Goal: Transaction & Acquisition: Purchase product/service

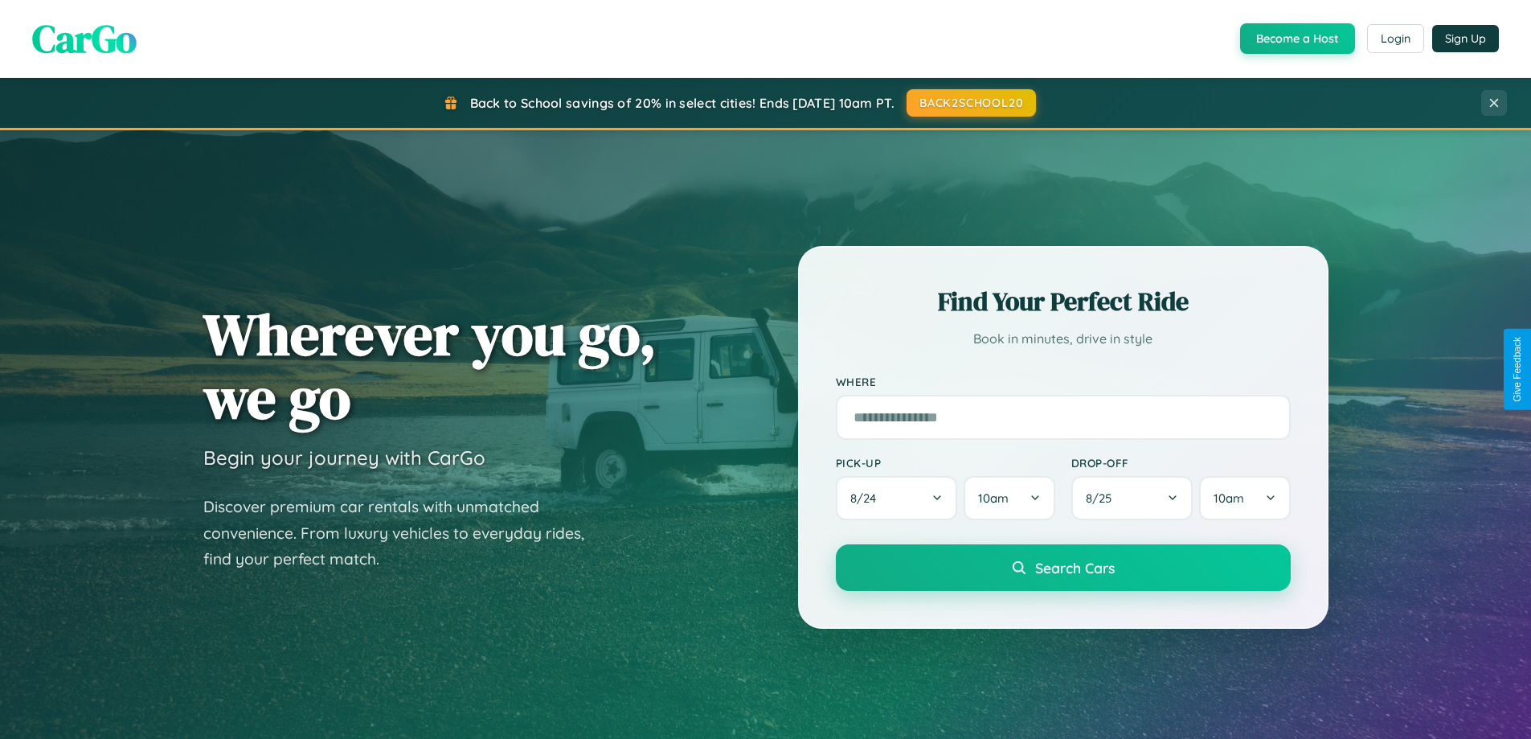
scroll to position [47, 0]
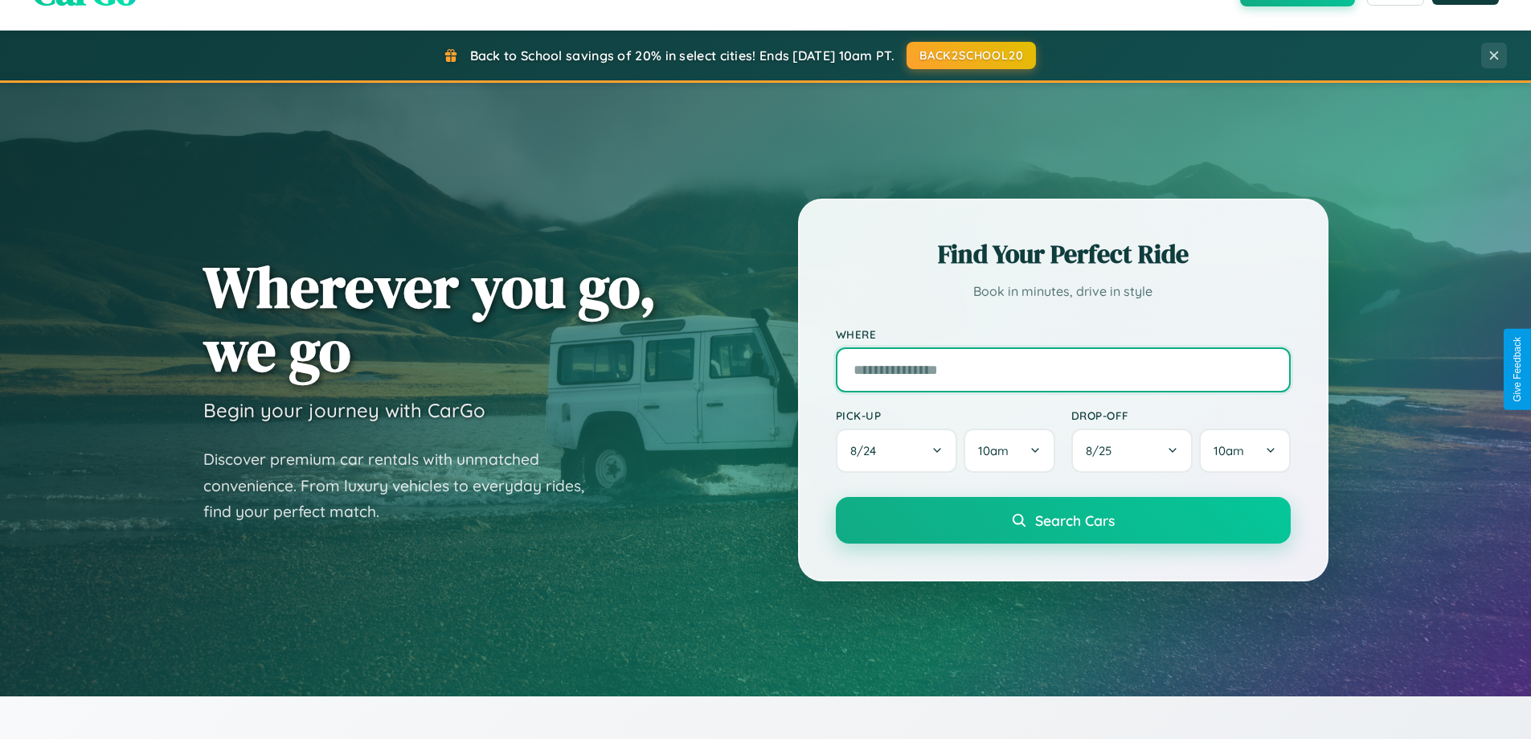
click at [1063, 369] on input "text" at bounding box center [1063, 369] width 455 height 45
type input "**********"
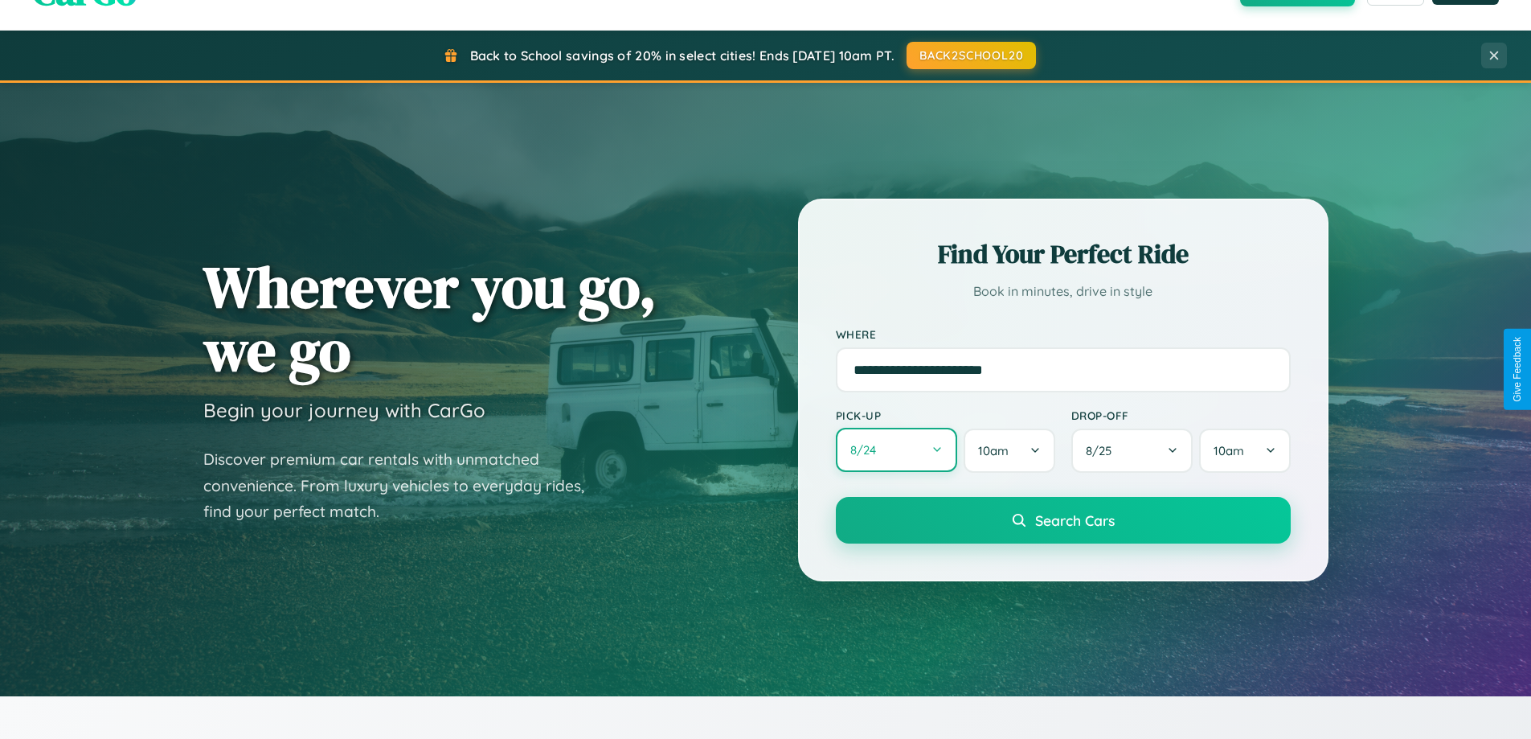
click at [896, 450] on button "8 / 24" at bounding box center [897, 450] width 122 height 44
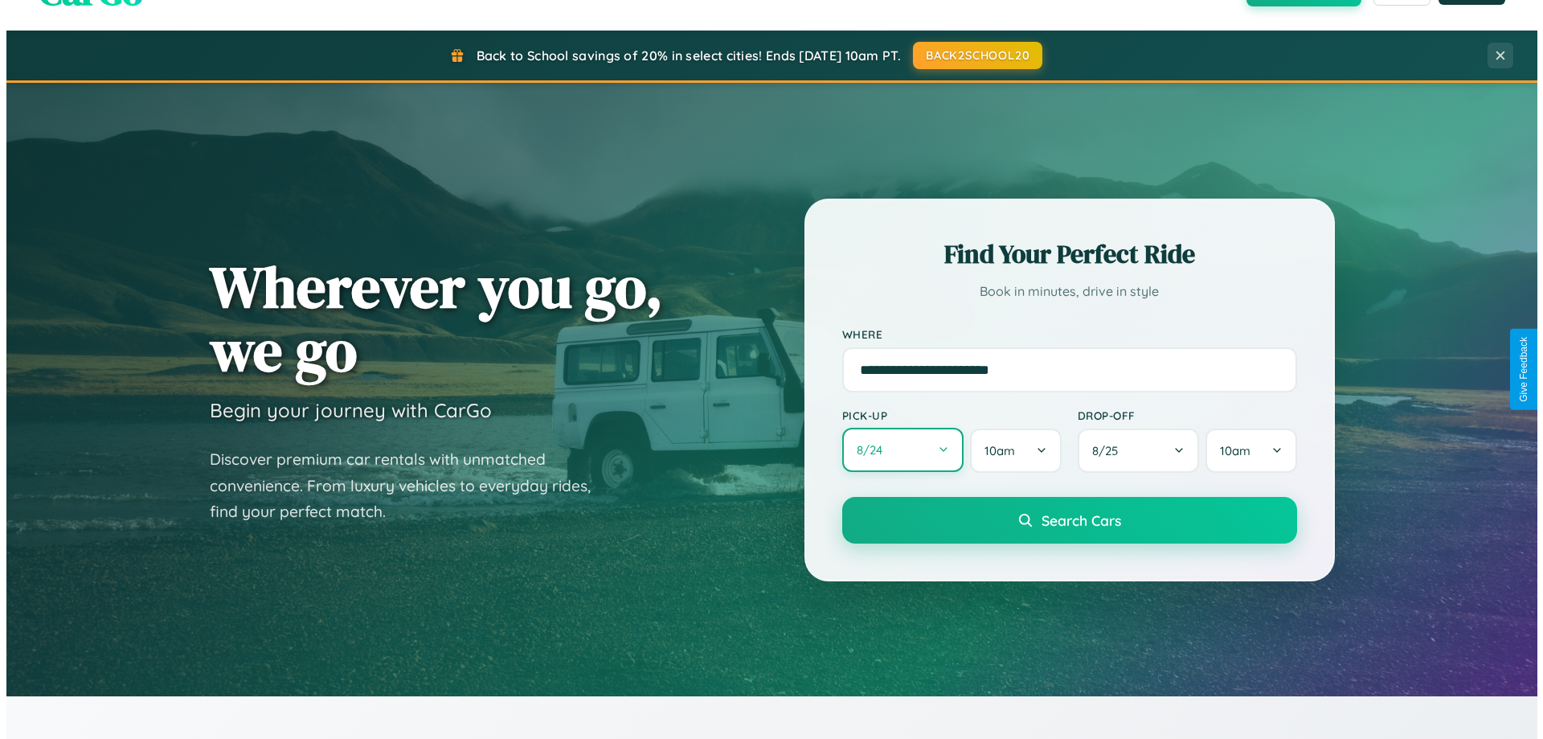
select select "*"
select select "****"
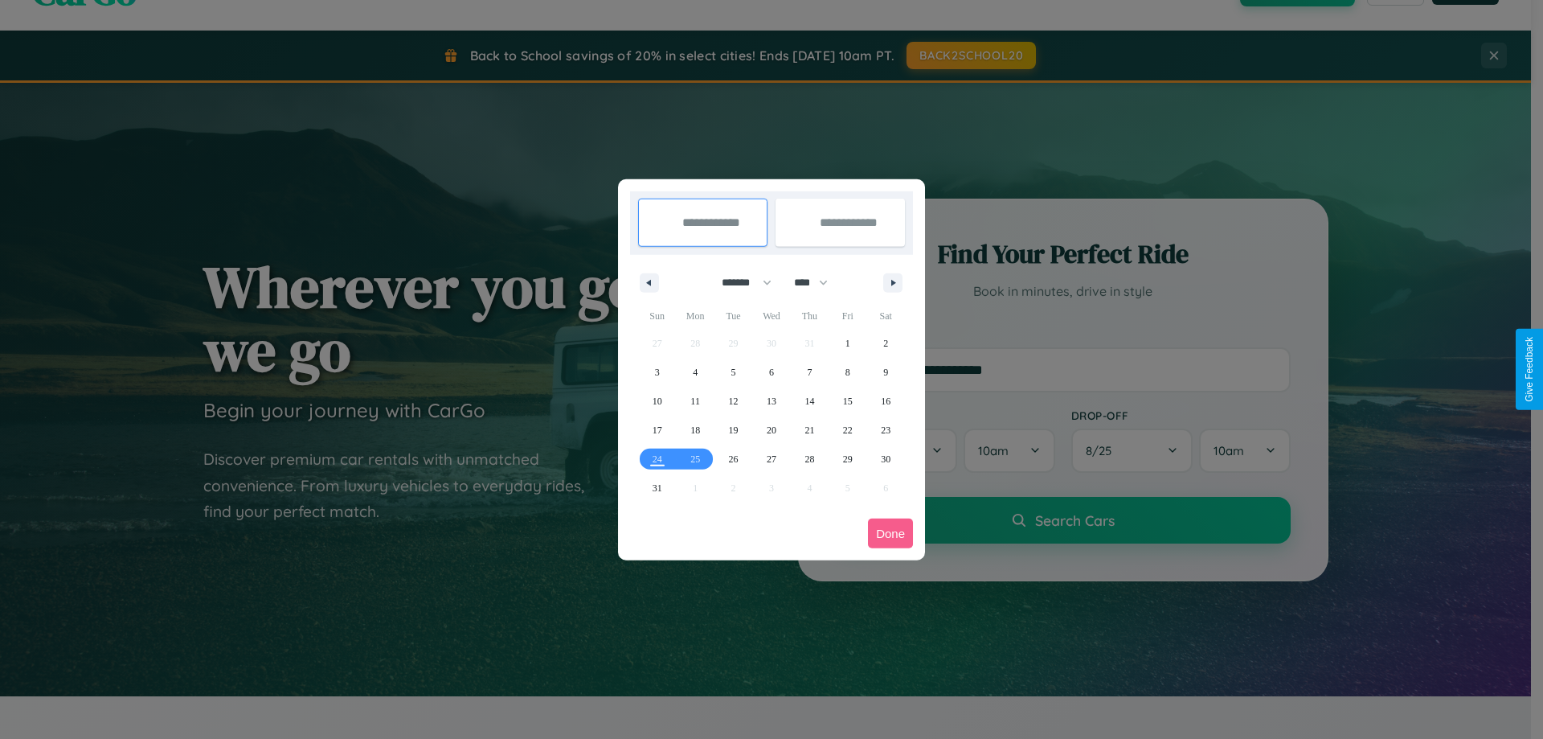
drag, startPoint x: 740, startPoint y: 282, endPoint x: 772, endPoint y: 322, distance: 51.5
click at [740, 282] on select "******* ******** ***** ***** *** **** **** ****** ********* ******* ******** **…" at bounding box center [744, 282] width 68 height 27
select select "*"
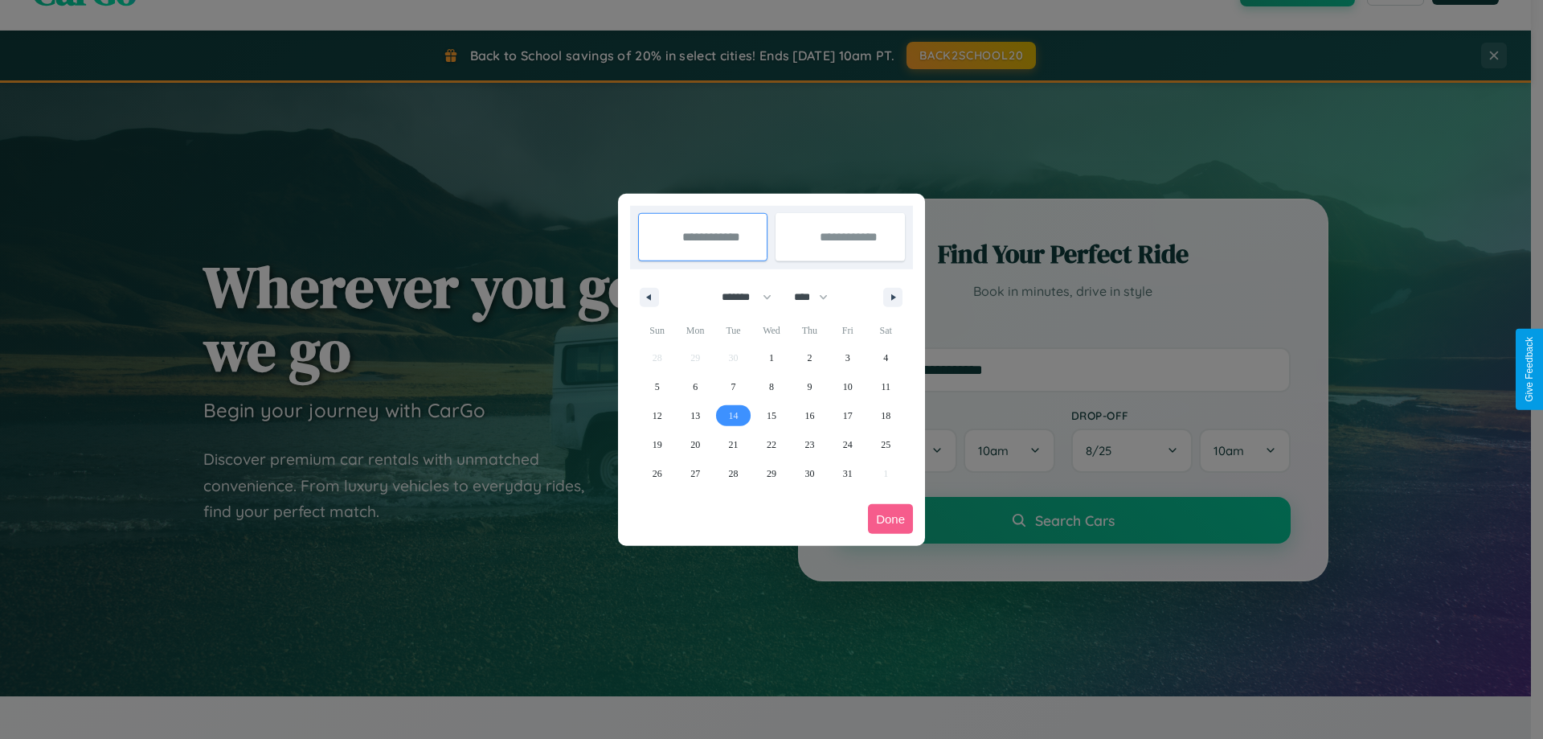
click at [733, 415] on span "14" at bounding box center [734, 415] width 10 height 29
type input "**********"
click at [771, 415] on span "15" at bounding box center [772, 415] width 10 height 29
type input "**********"
click at [891, 518] on button "Done" at bounding box center [890, 519] width 45 height 30
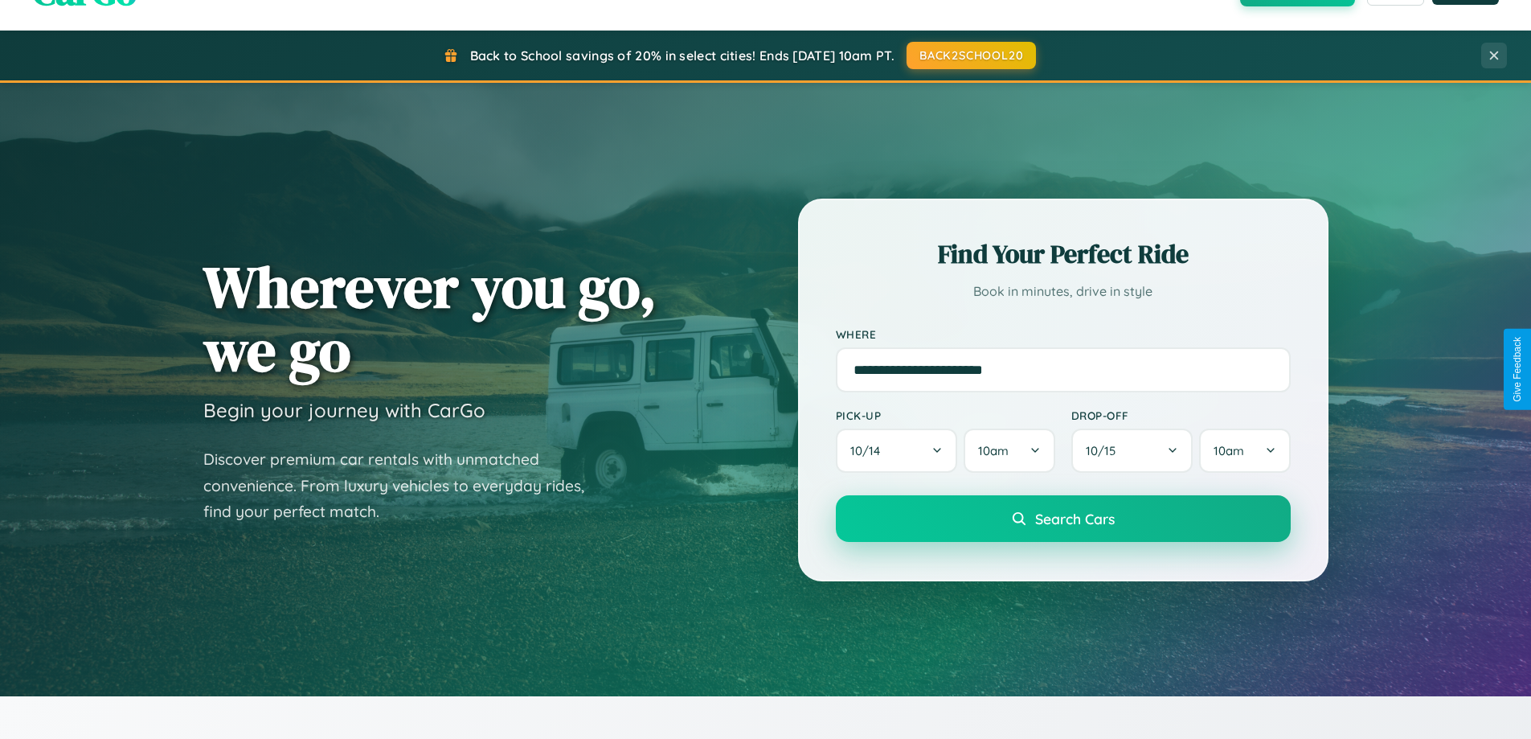
click at [1063, 518] on span "Search Cars" at bounding box center [1075, 519] width 80 height 18
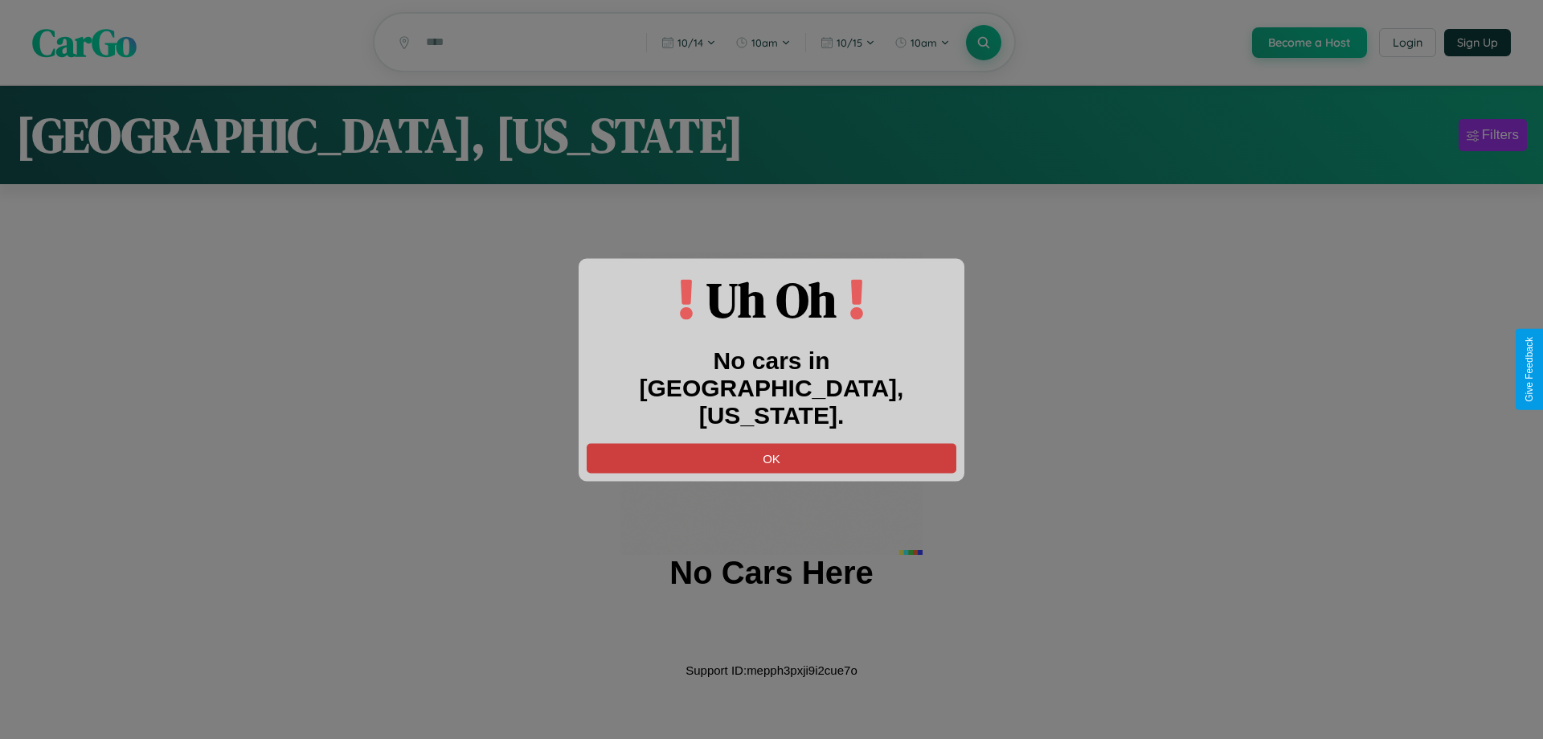
click at [772, 444] on button "OK" at bounding box center [772, 458] width 370 height 30
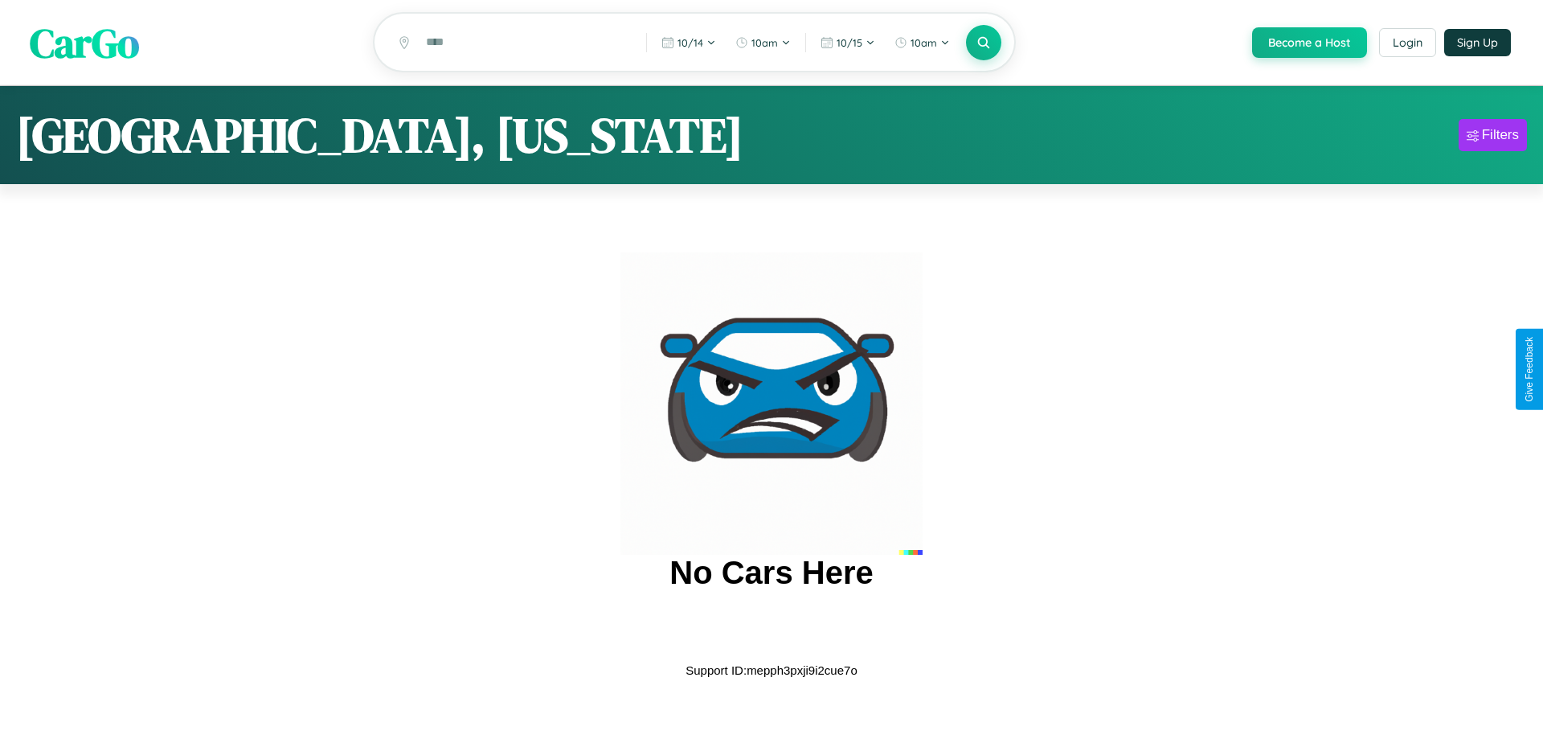
click at [84, 43] on span "CarGo" at bounding box center [84, 41] width 109 height 55
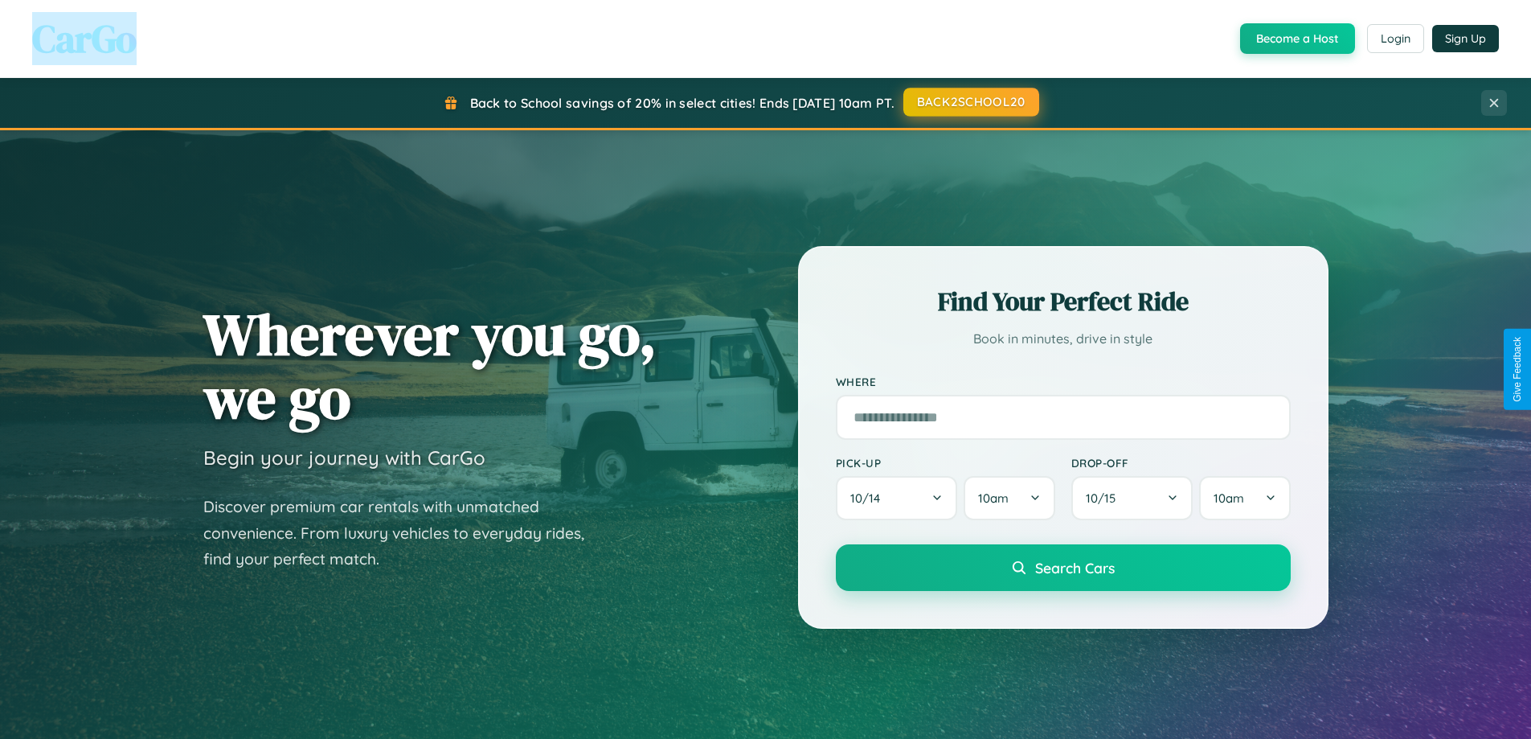
click at [970, 102] on button "BACK2SCHOOL20" at bounding box center [971, 102] width 136 height 29
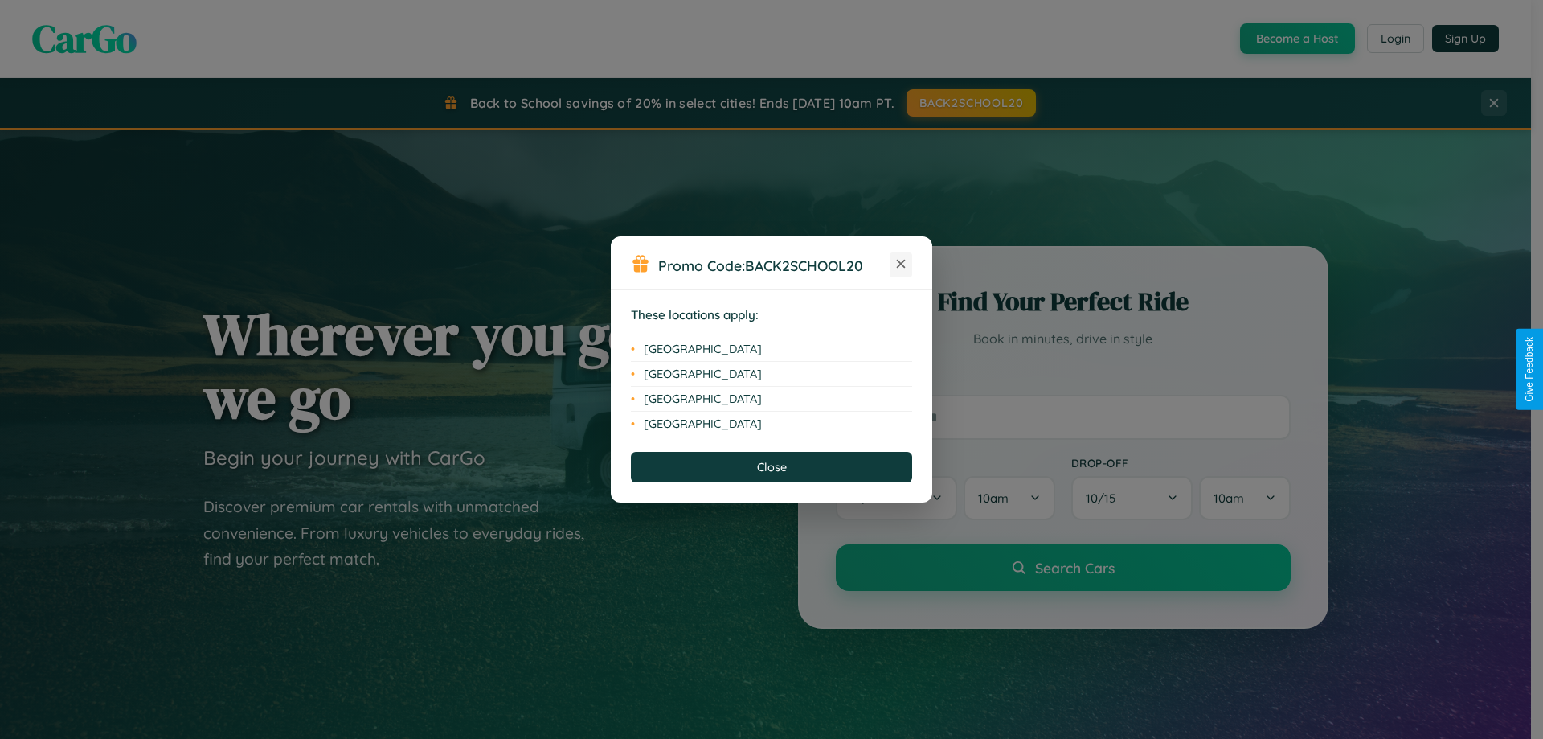
click at [901, 264] on icon at bounding box center [901, 264] width 9 height 9
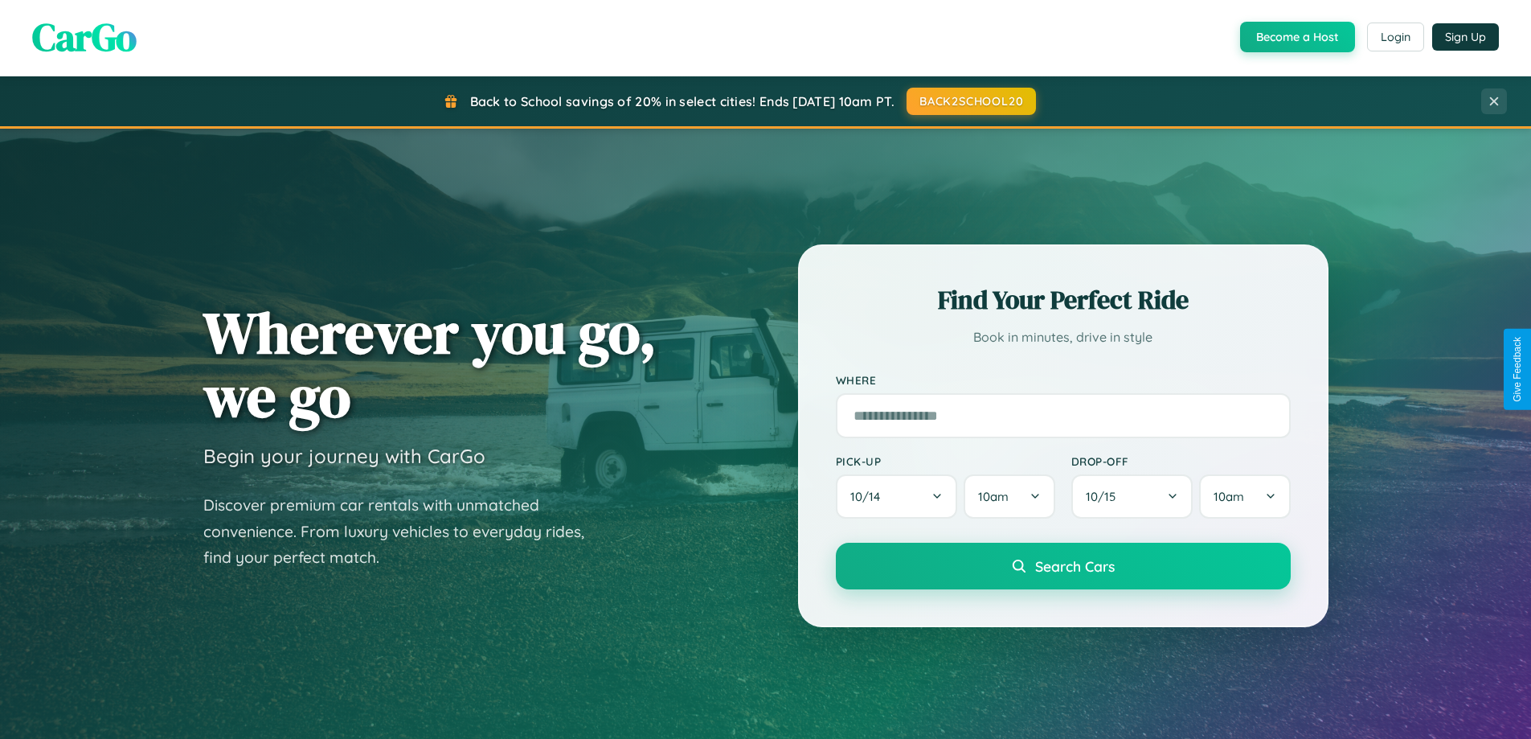
scroll to position [1106, 0]
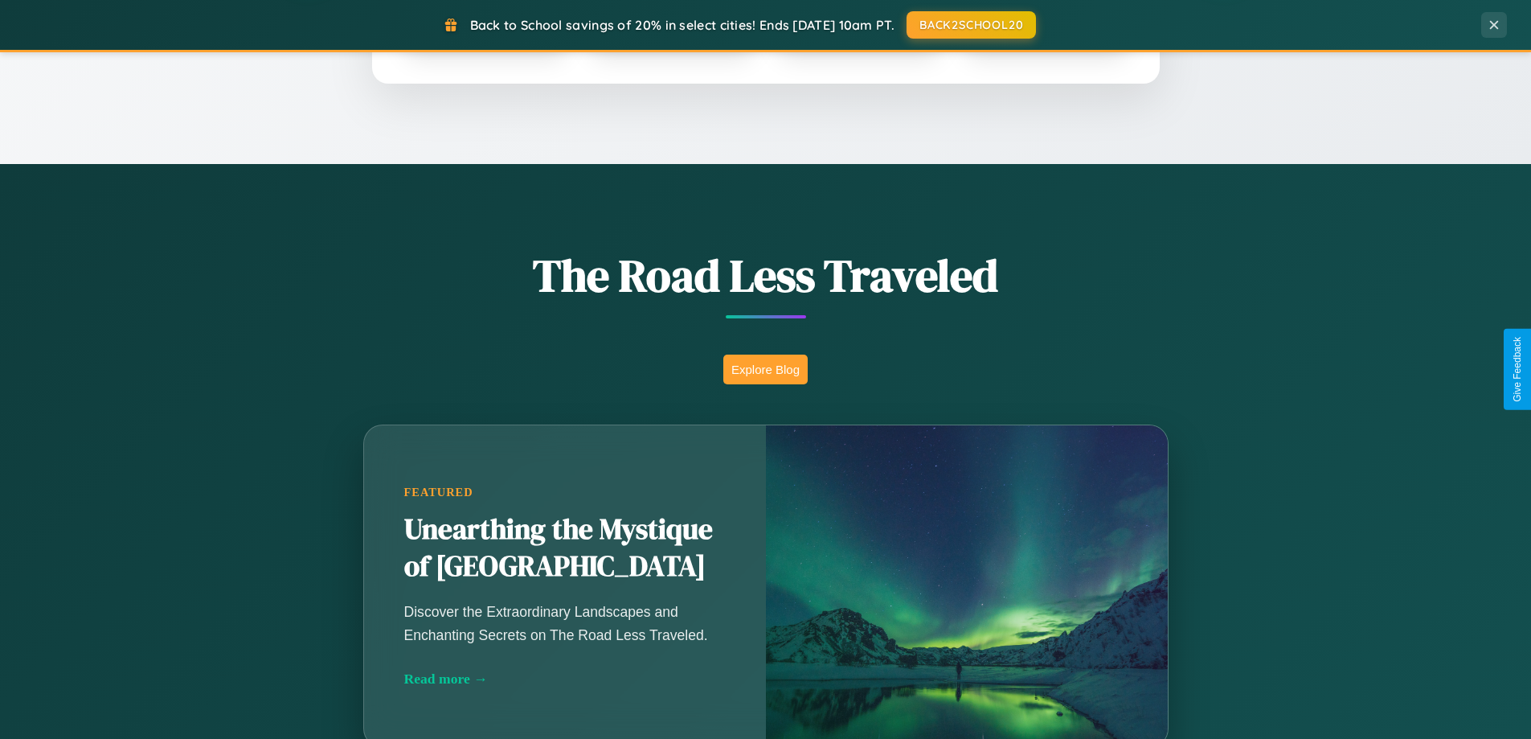
click at [765, 369] on button "Explore Blog" at bounding box center [765, 369] width 84 height 30
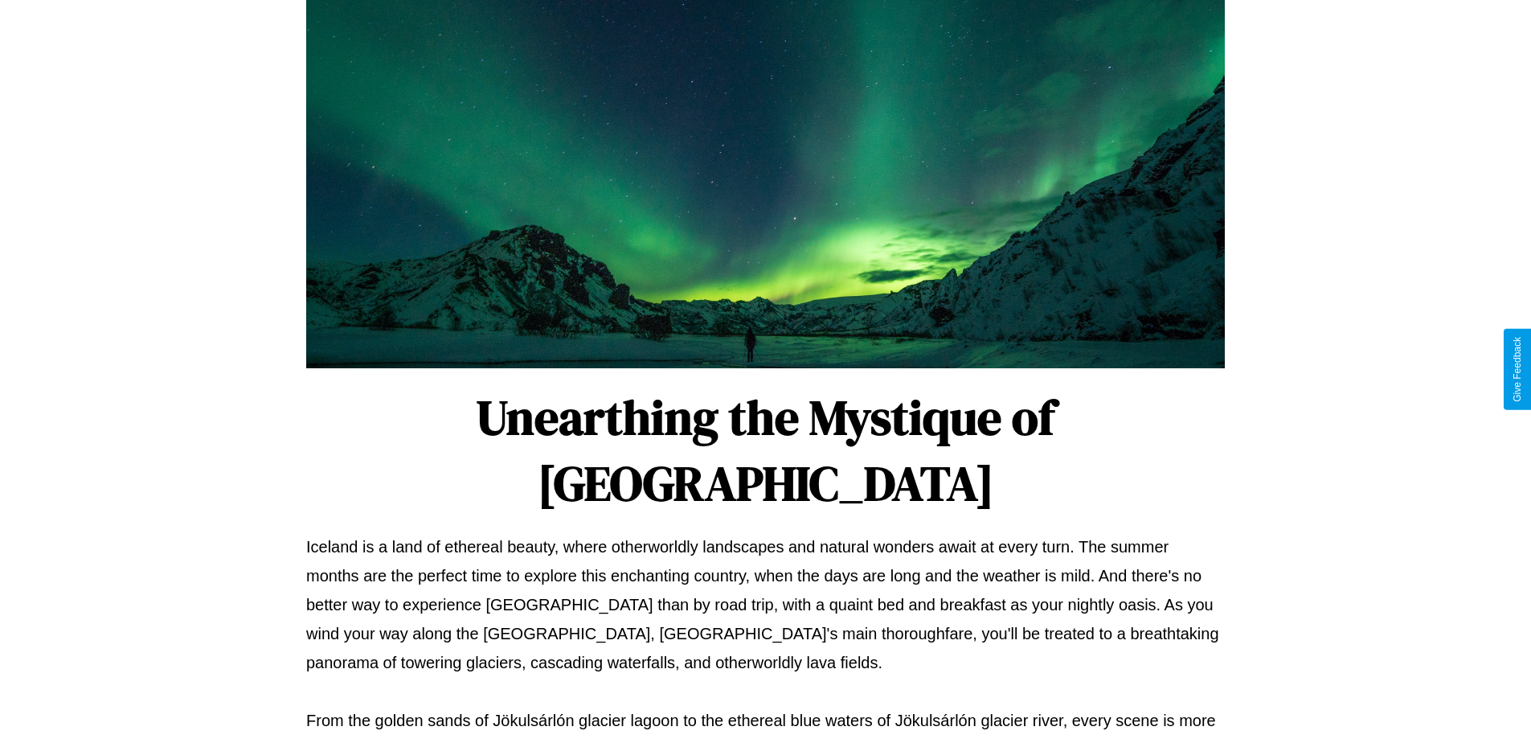
scroll to position [520, 0]
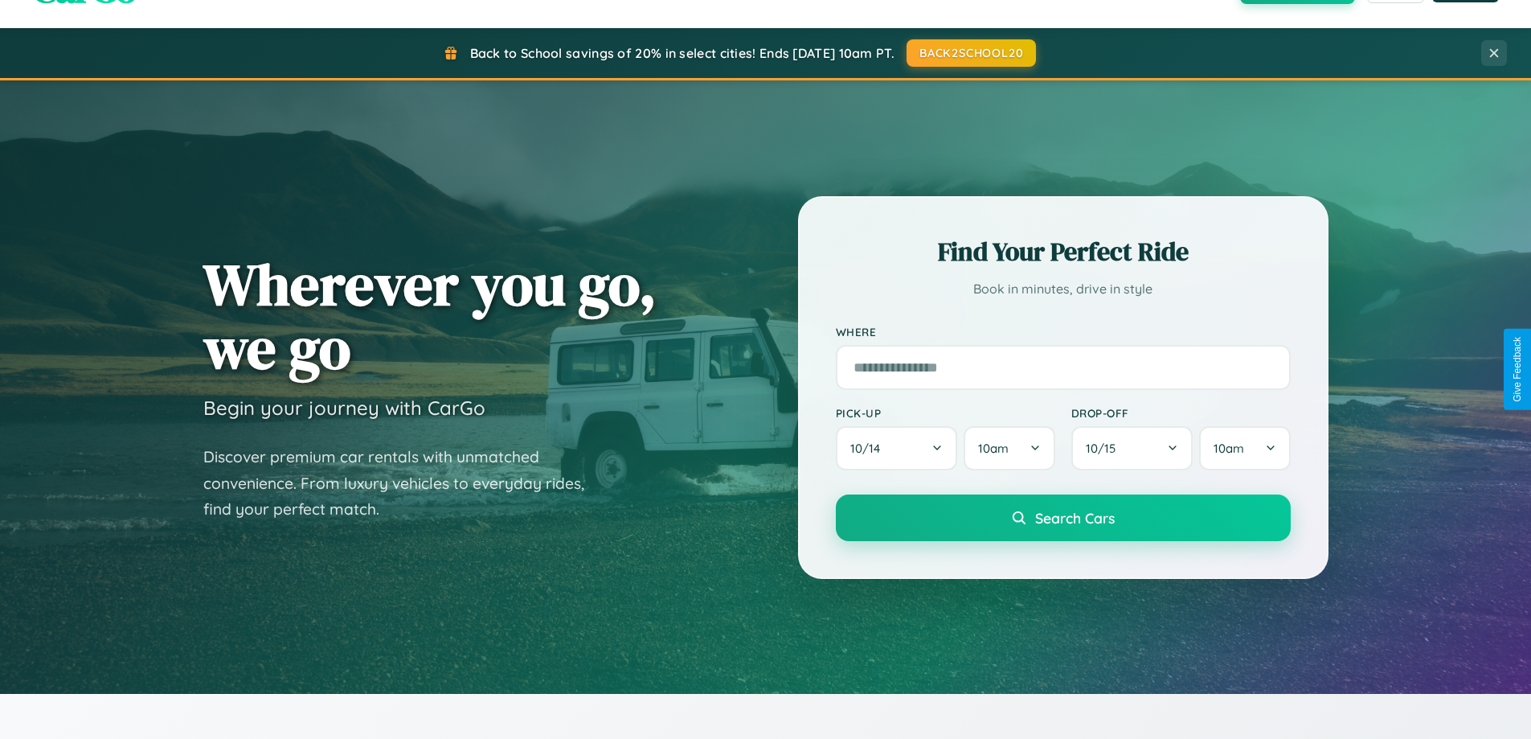
scroll to position [47, 0]
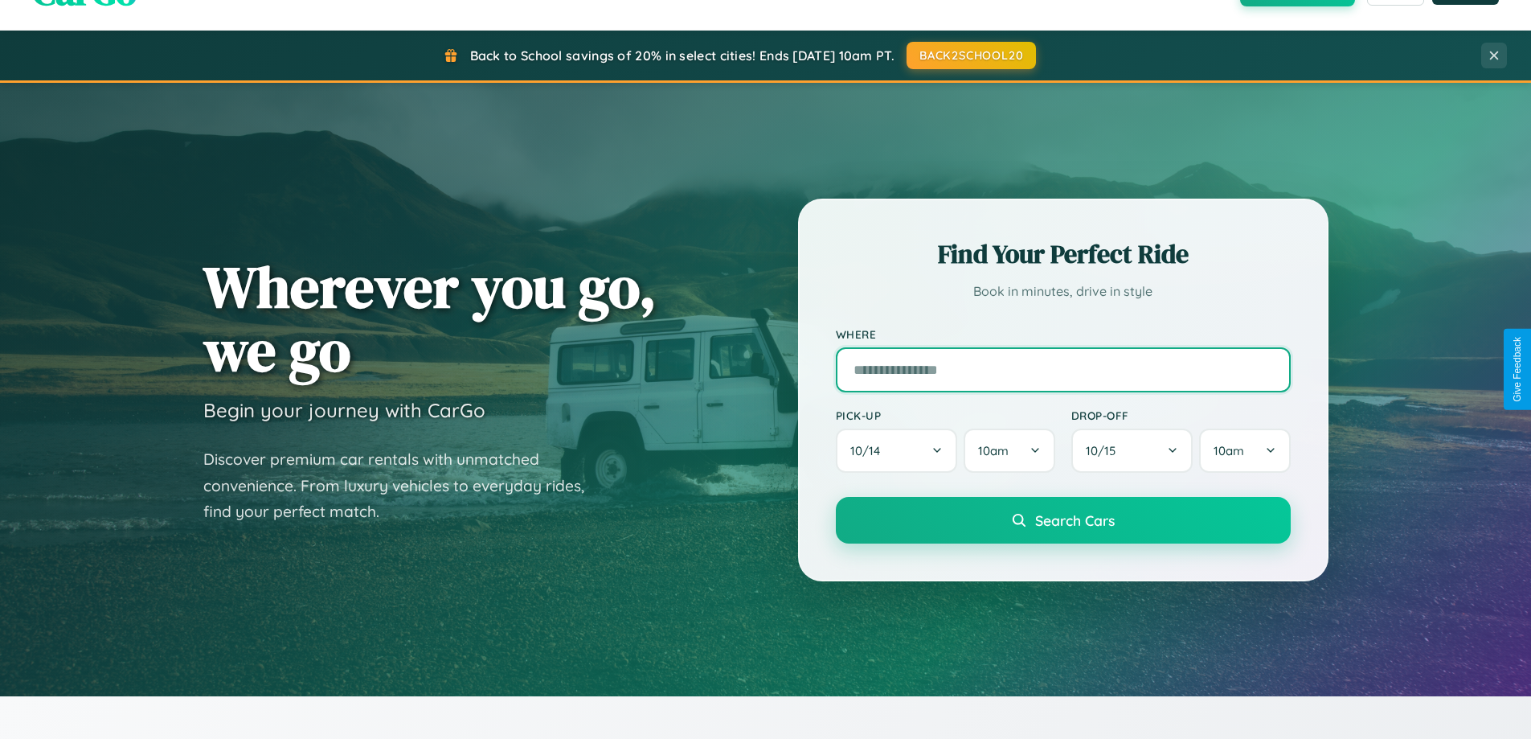
click at [1063, 369] on input "text" at bounding box center [1063, 369] width 455 height 45
type input "******"
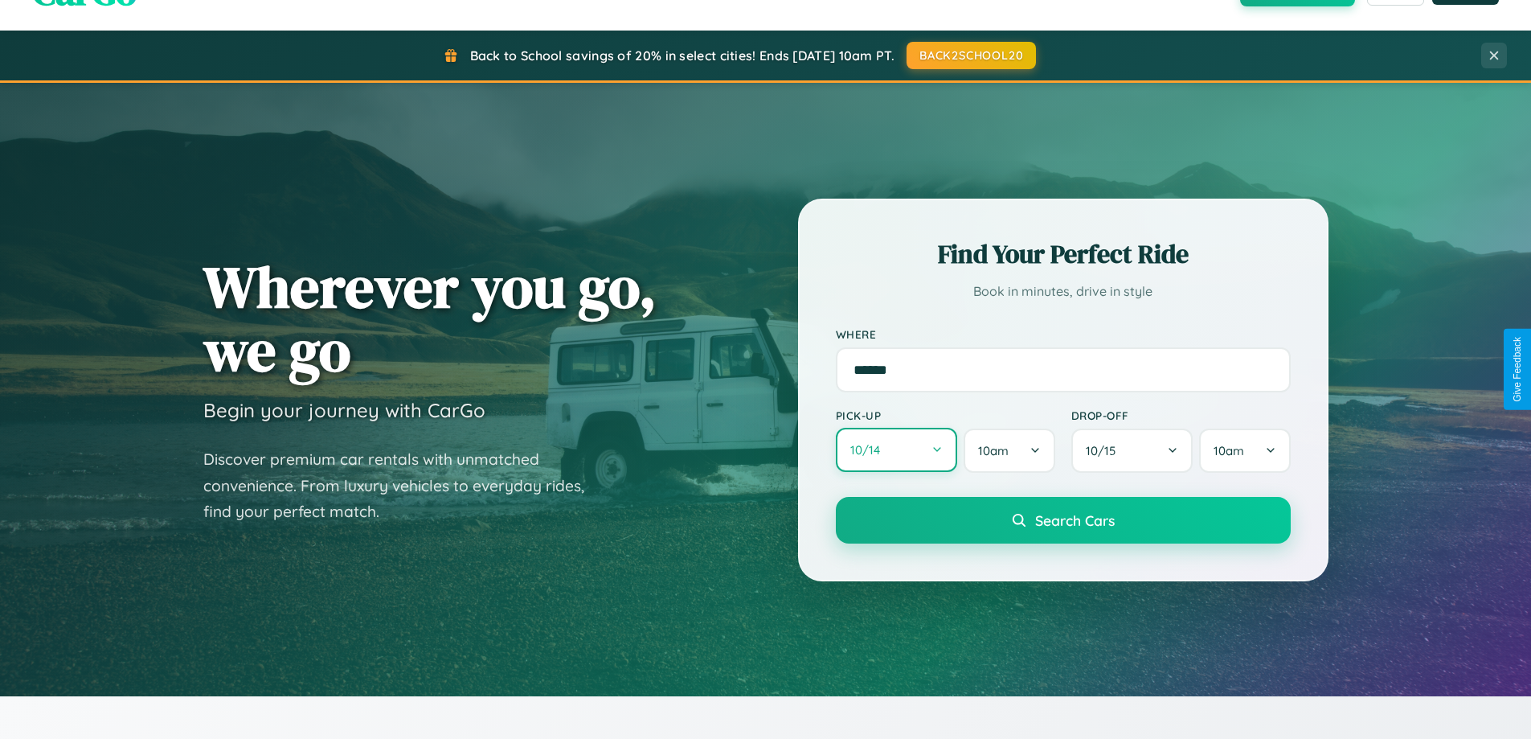
click at [896, 450] on button "10 / 14" at bounding box center [897, 450] width 122 height 44
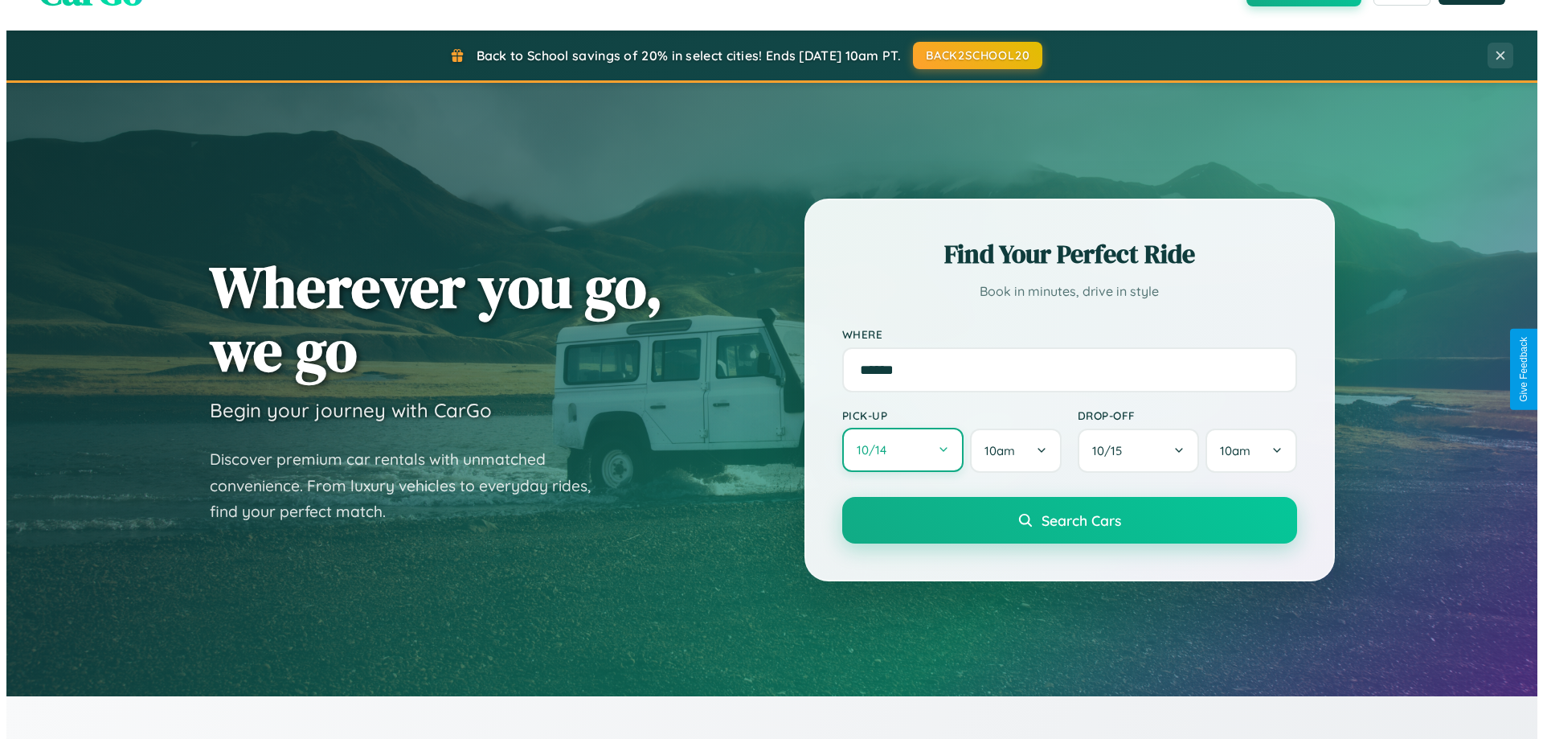
select select "*"
select select "****"
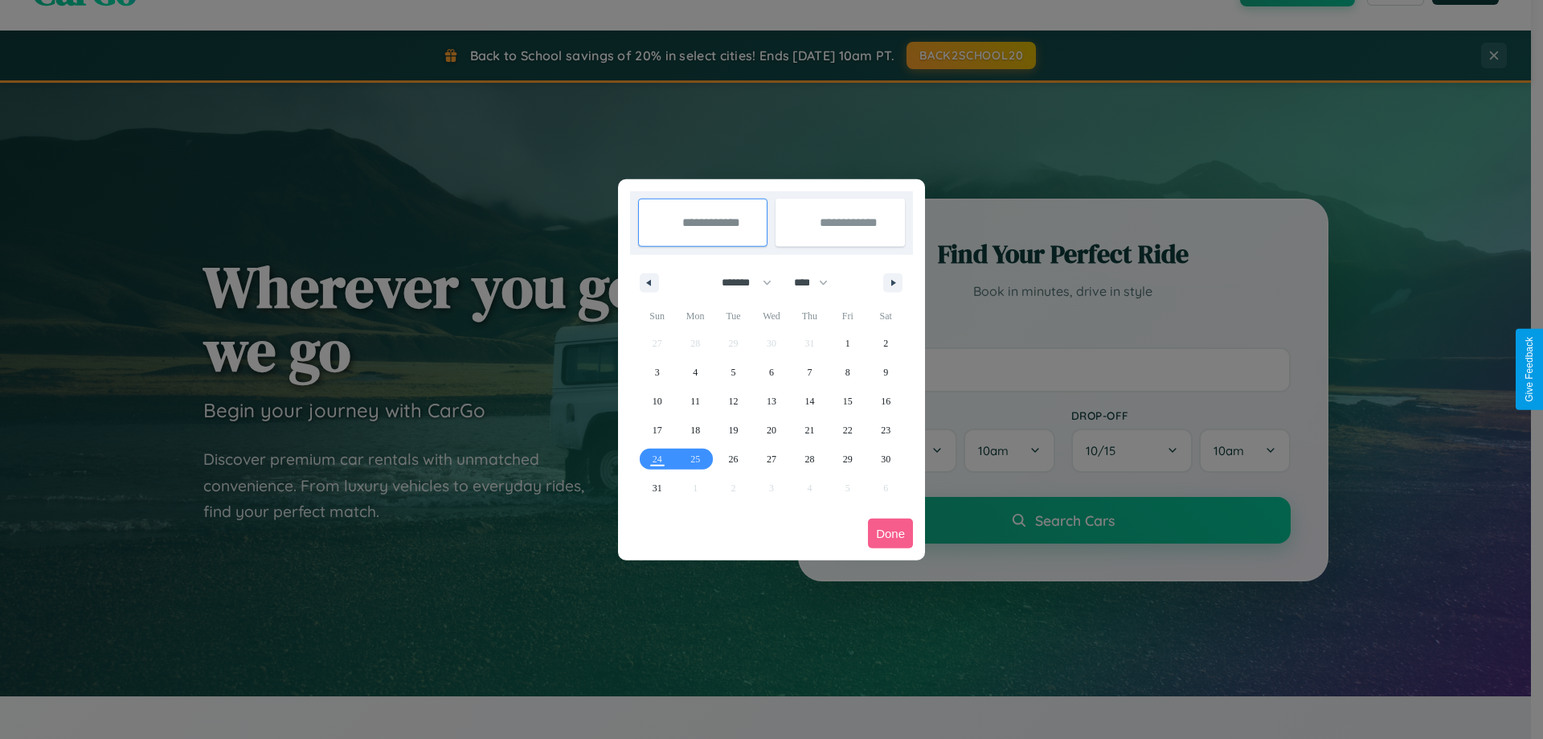
drag, startPoint x: 740, startPoint y: 282, endPoint x: 772, endPoint y: 322, distance: 51.5
click at [740, 282] on select "******* ******** ***** ***** *** **** **** ****** ********* ******* ******** **…" at bounding box center [744, 282] width 68 height 27
click at [886, 458] on span "30" at bounding box center [886, 459] width 10 height 29
type input "**********"
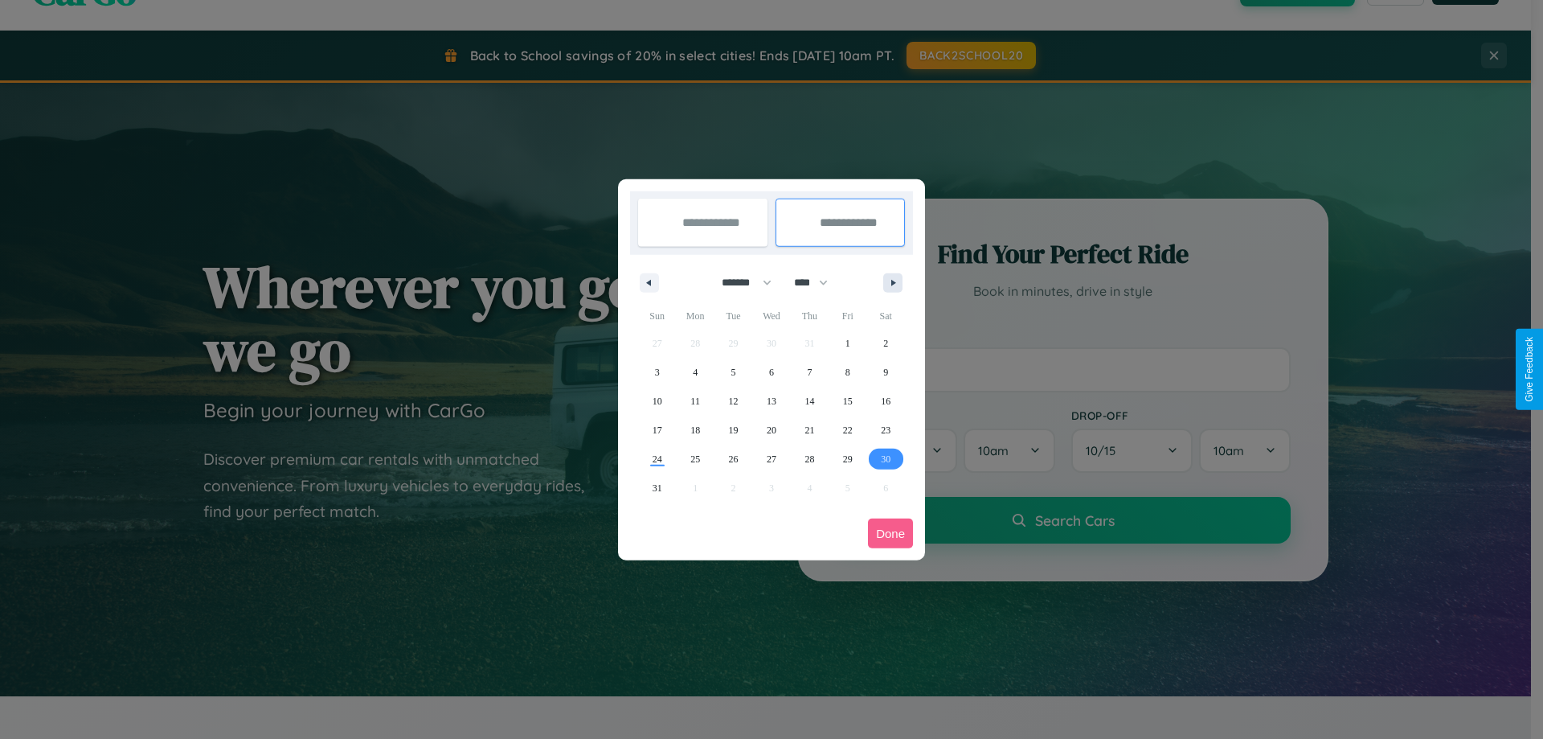
click at [893, 282] on icon "button" at bounding box center [896, 283] width 8 height 6
select select "*"
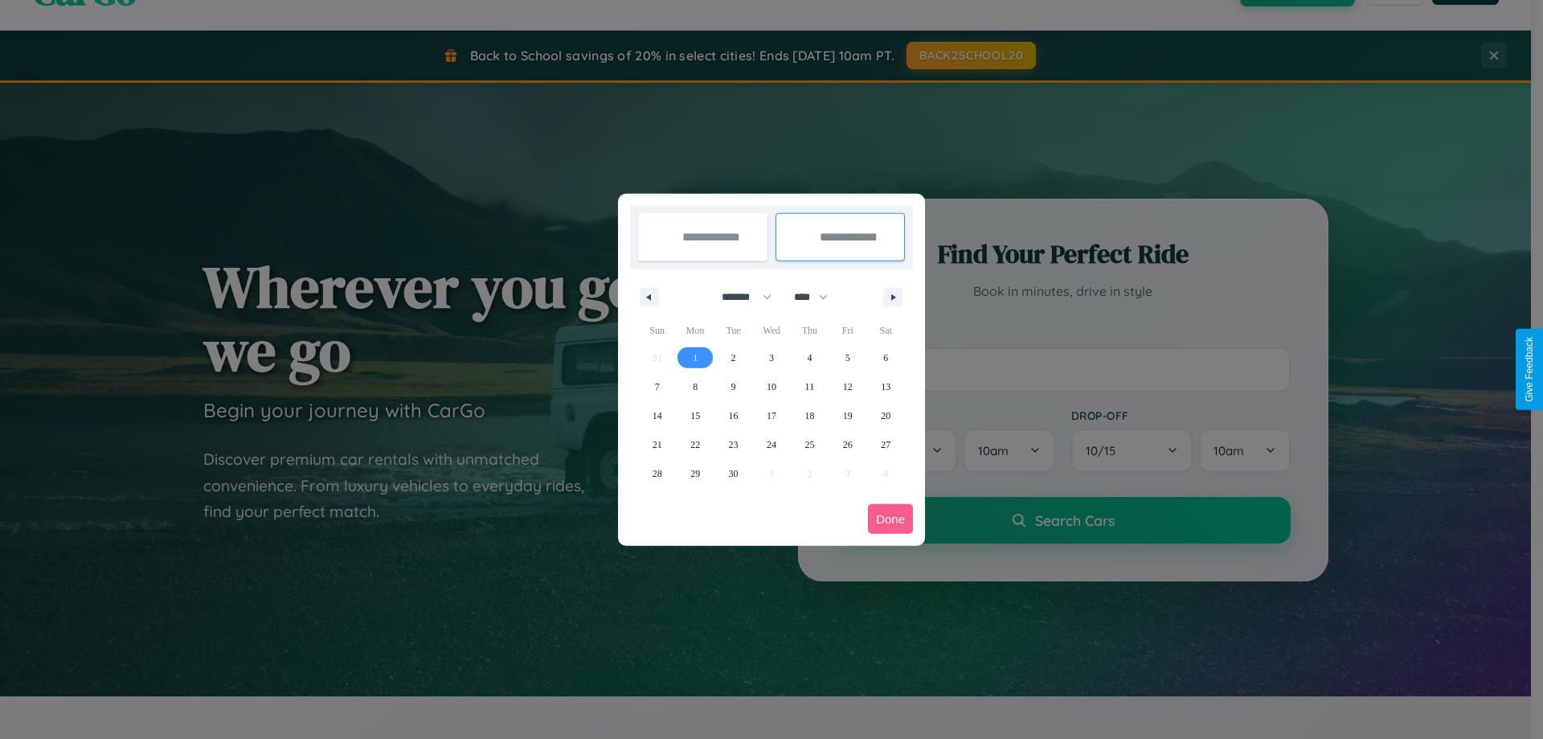
click at [695, 357] on span "1" at bounding box center [695, 357] width 5 height 29
type input "**********"
select select "*"
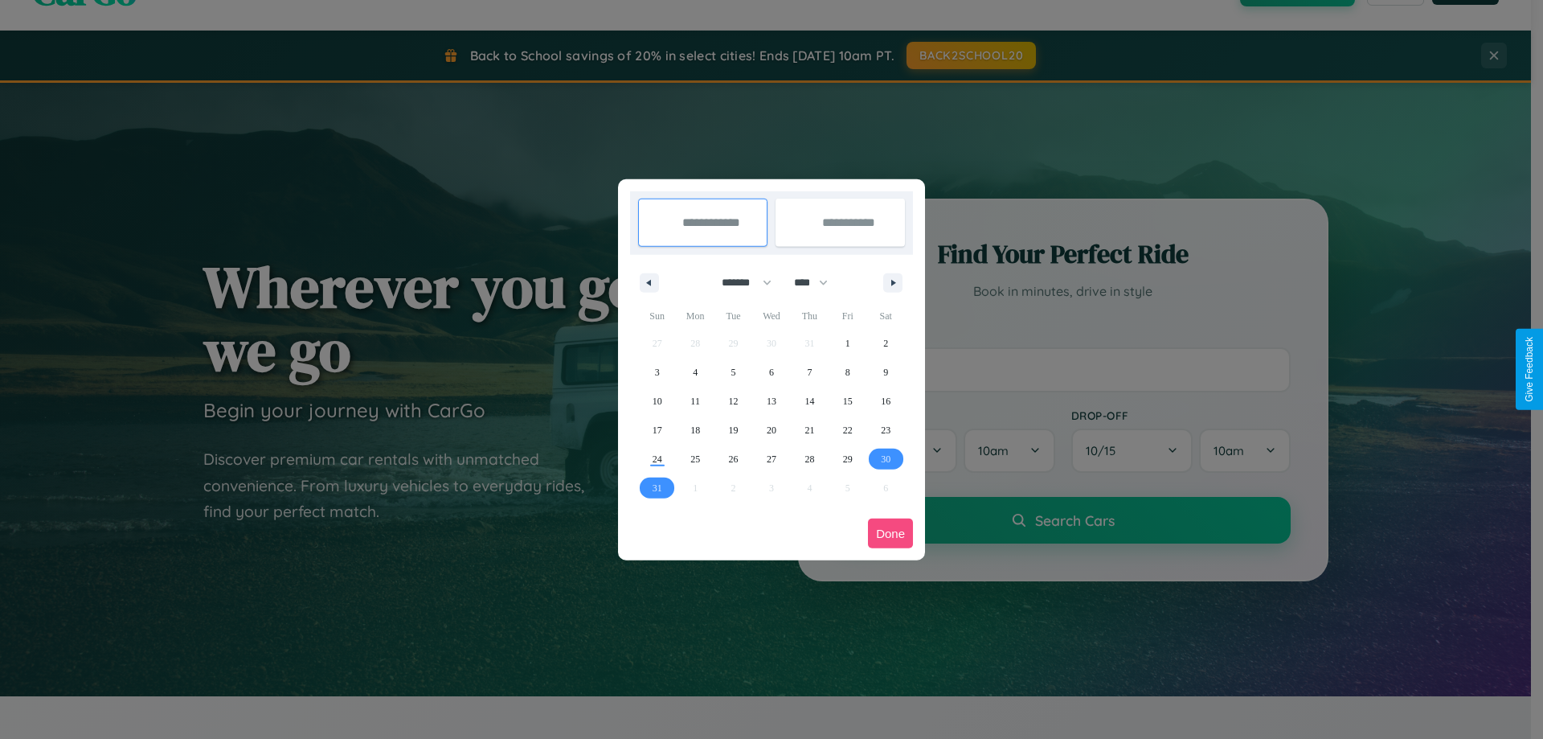
click at [891, 533] on button "Done" at bounding box center [890, 533] width 45 height 30
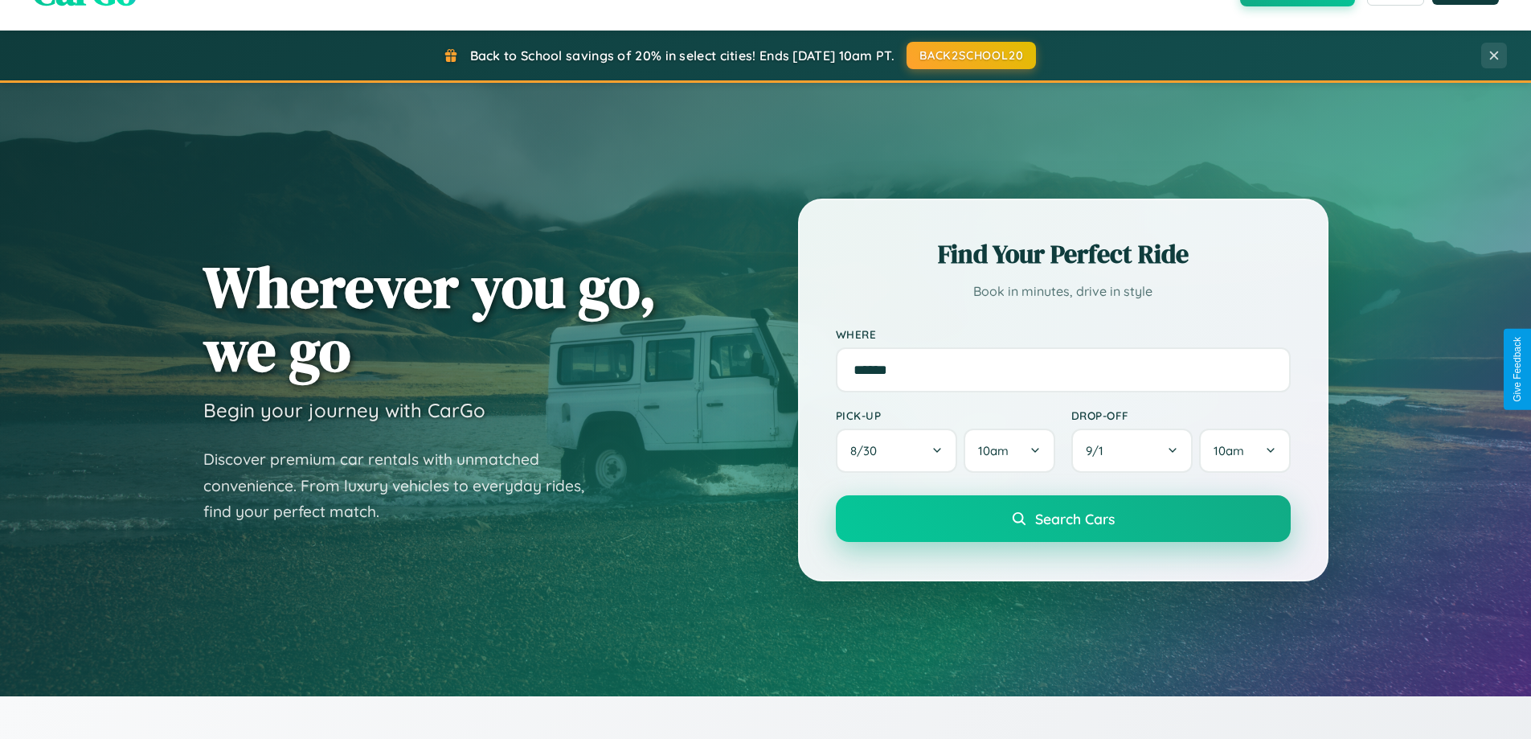
click at [1063, 518] on span "Search Cars" at bounding box center [1075, 519] width 80 height 18
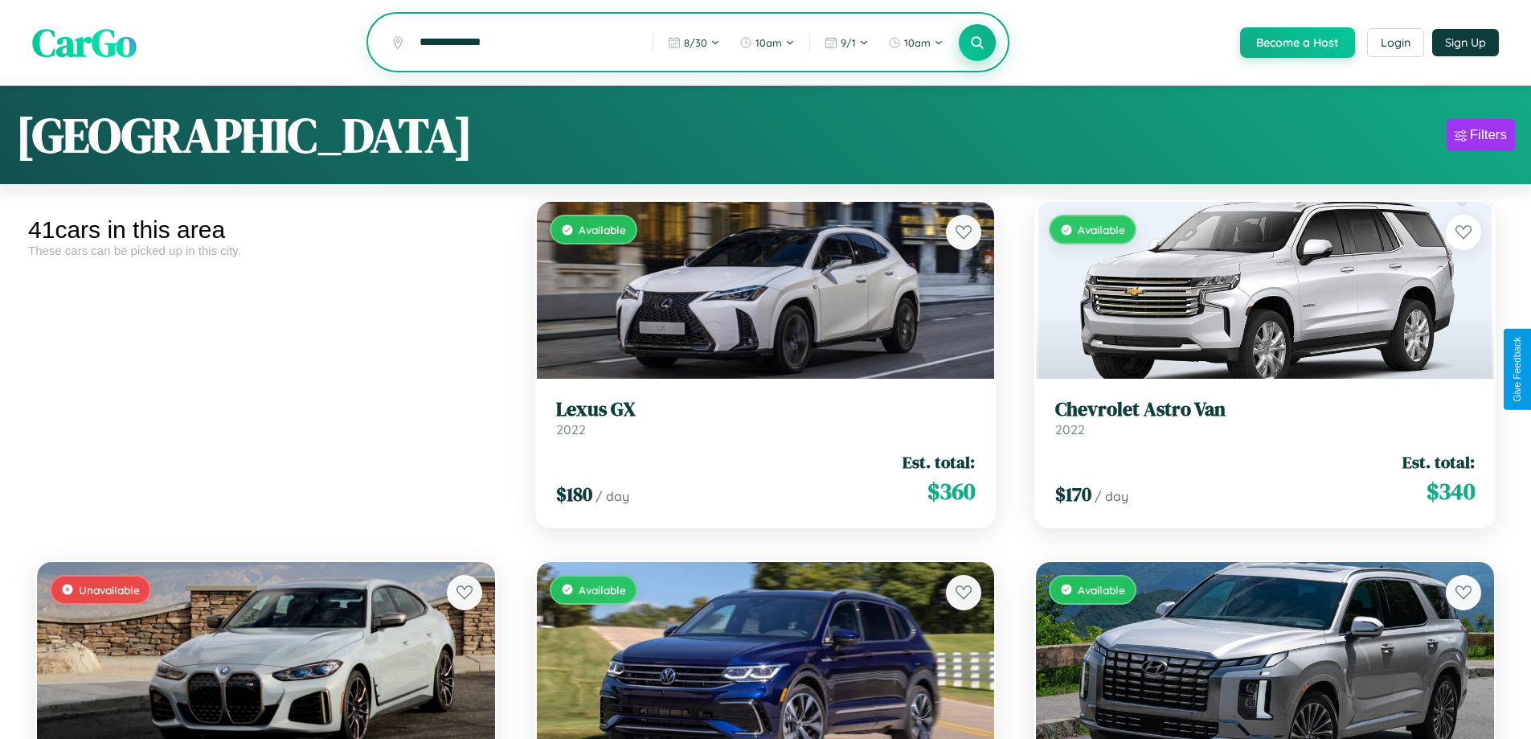
click at [977, 43] on icon at bounding box center [977, 42] width 15 height 15
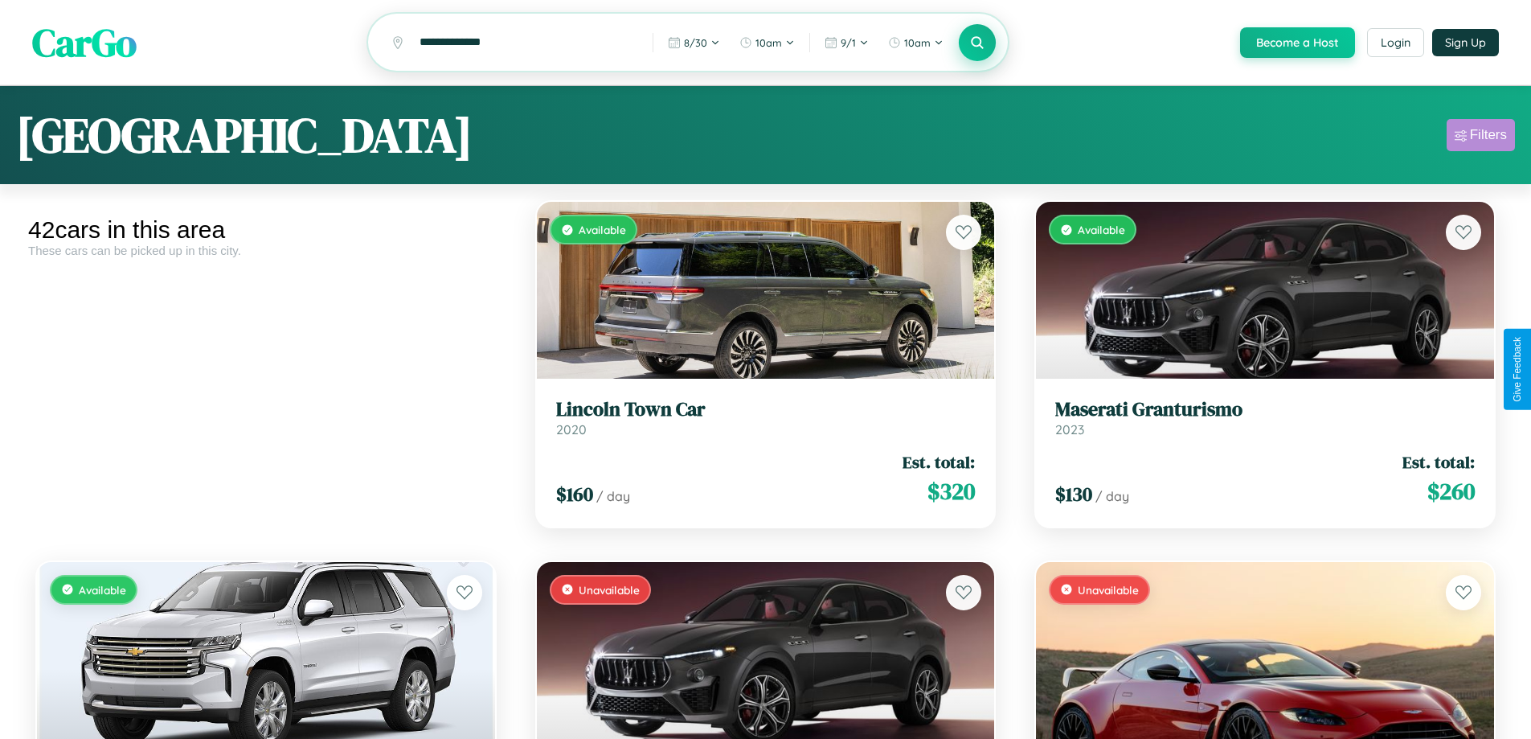
click at [1481, 137] on div "Filters" at bounding box center [1488, 135] width 37 height 16
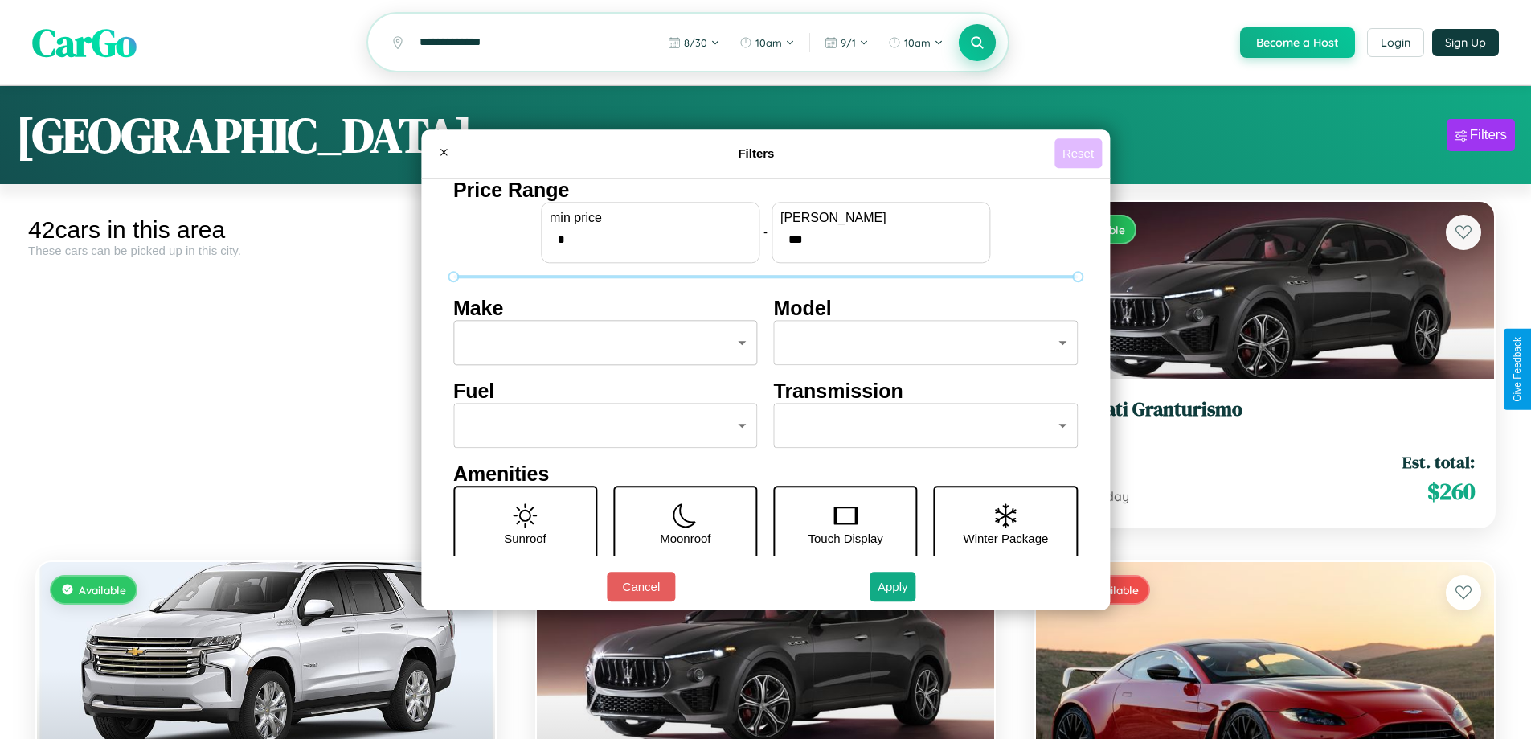
click at [1080, 153] on button "Reset" at bounding box center [1078, 153] width 47 height 30
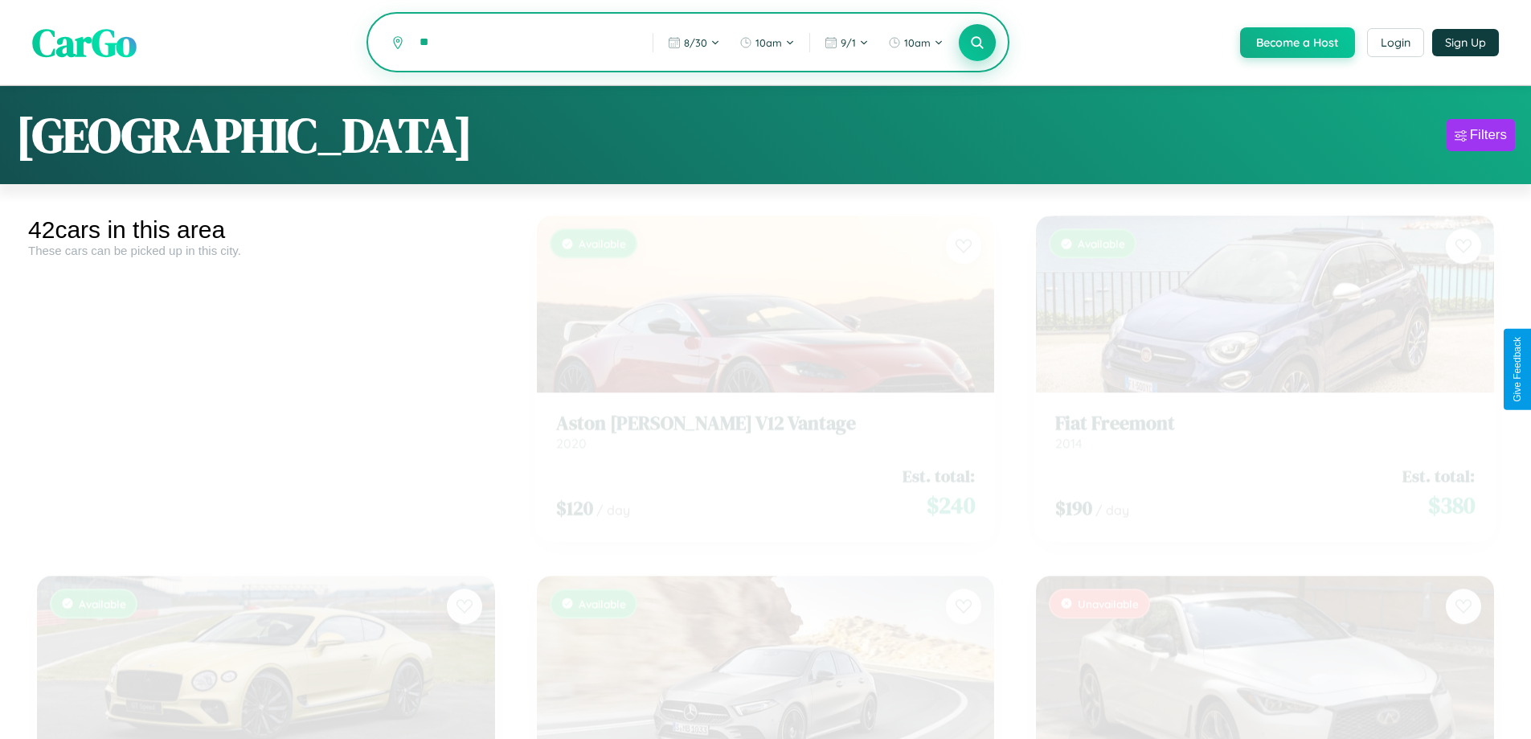
type input "*"
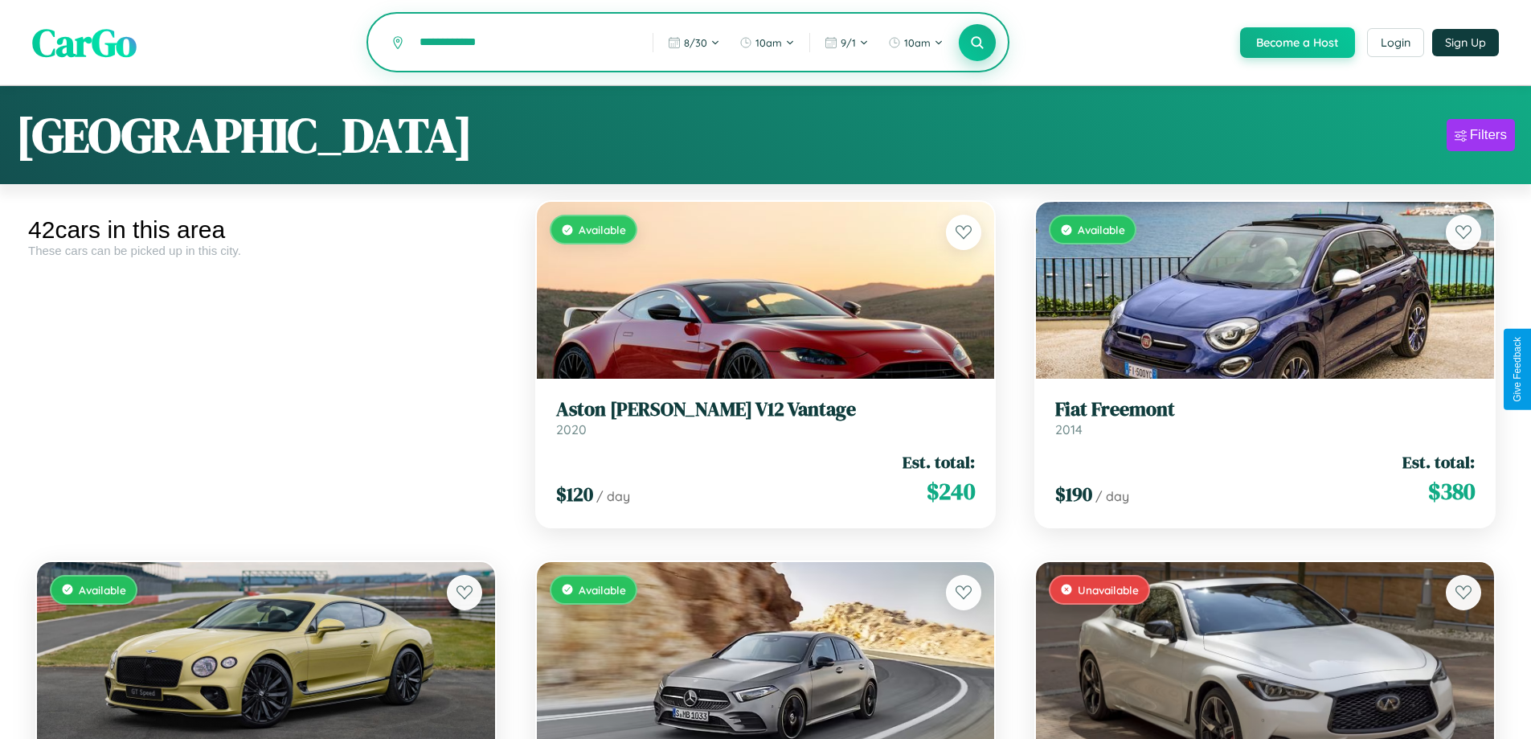
type input "**********"
click at [977, 43] on icon at bounding box center [977, 42] width 15 height 15
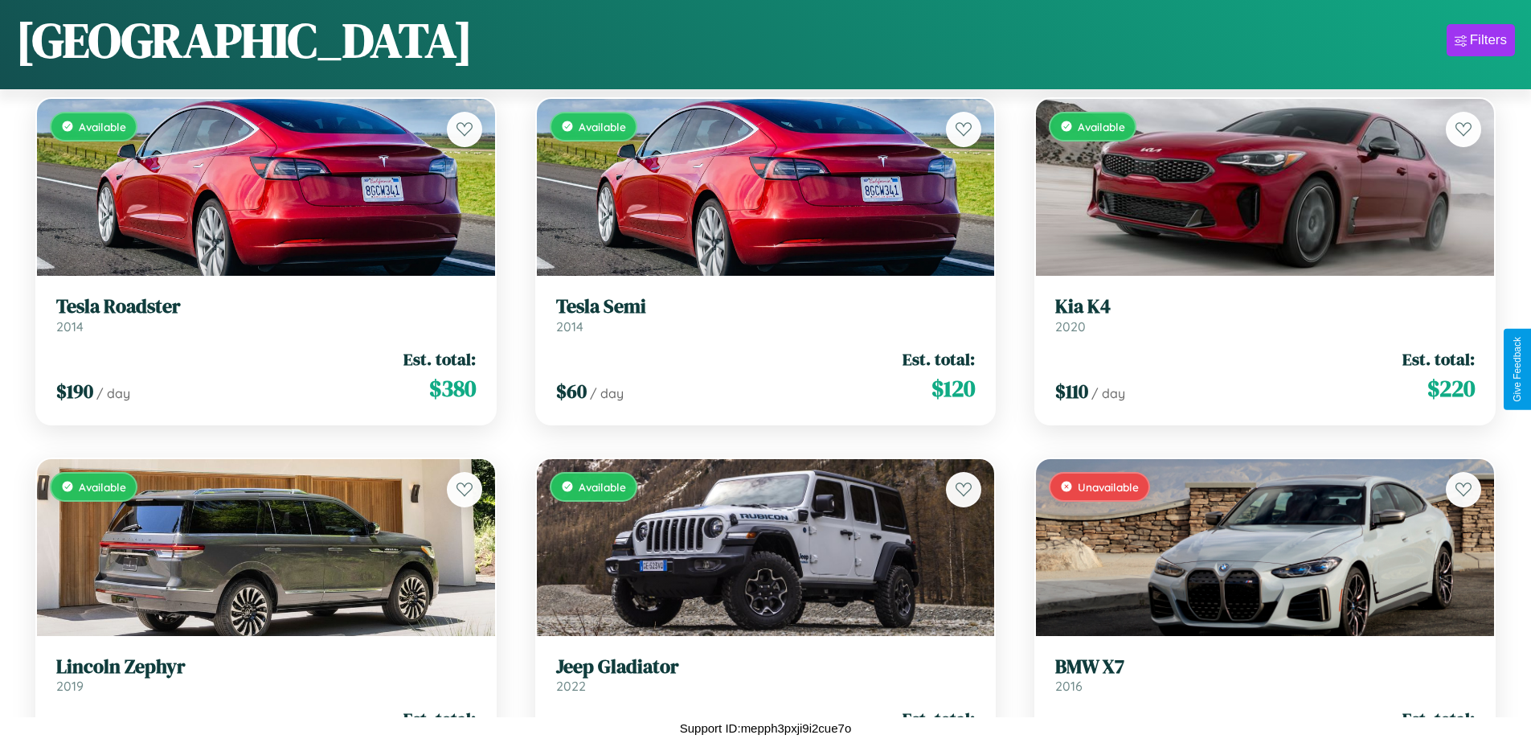
scroll to position [3106, 0]
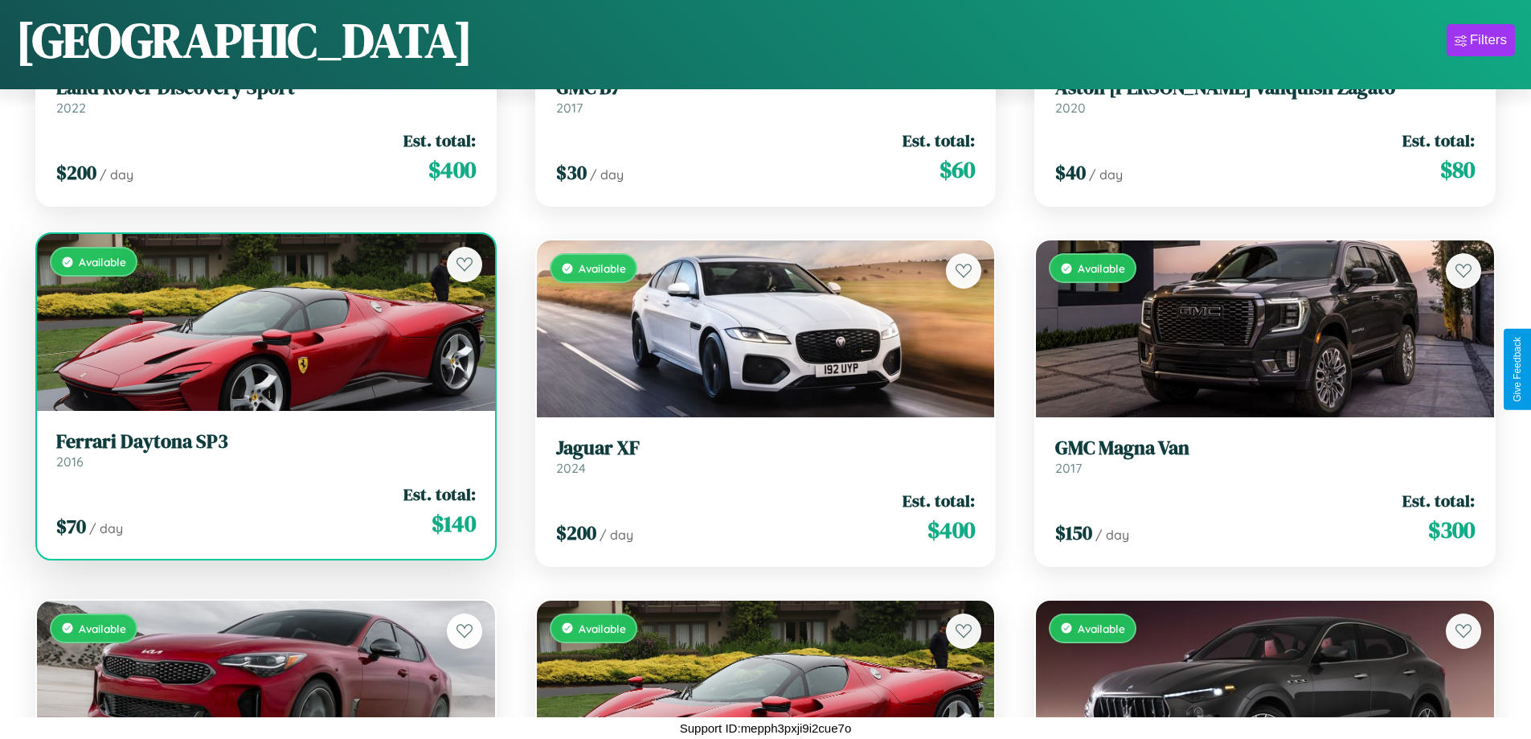
click at [264, 327] on div "Available" at bounding box center [266, 322] width 458 height 177
click at [264, 322] on div "Available" at bounding box center [266, 322] width 458 height 177
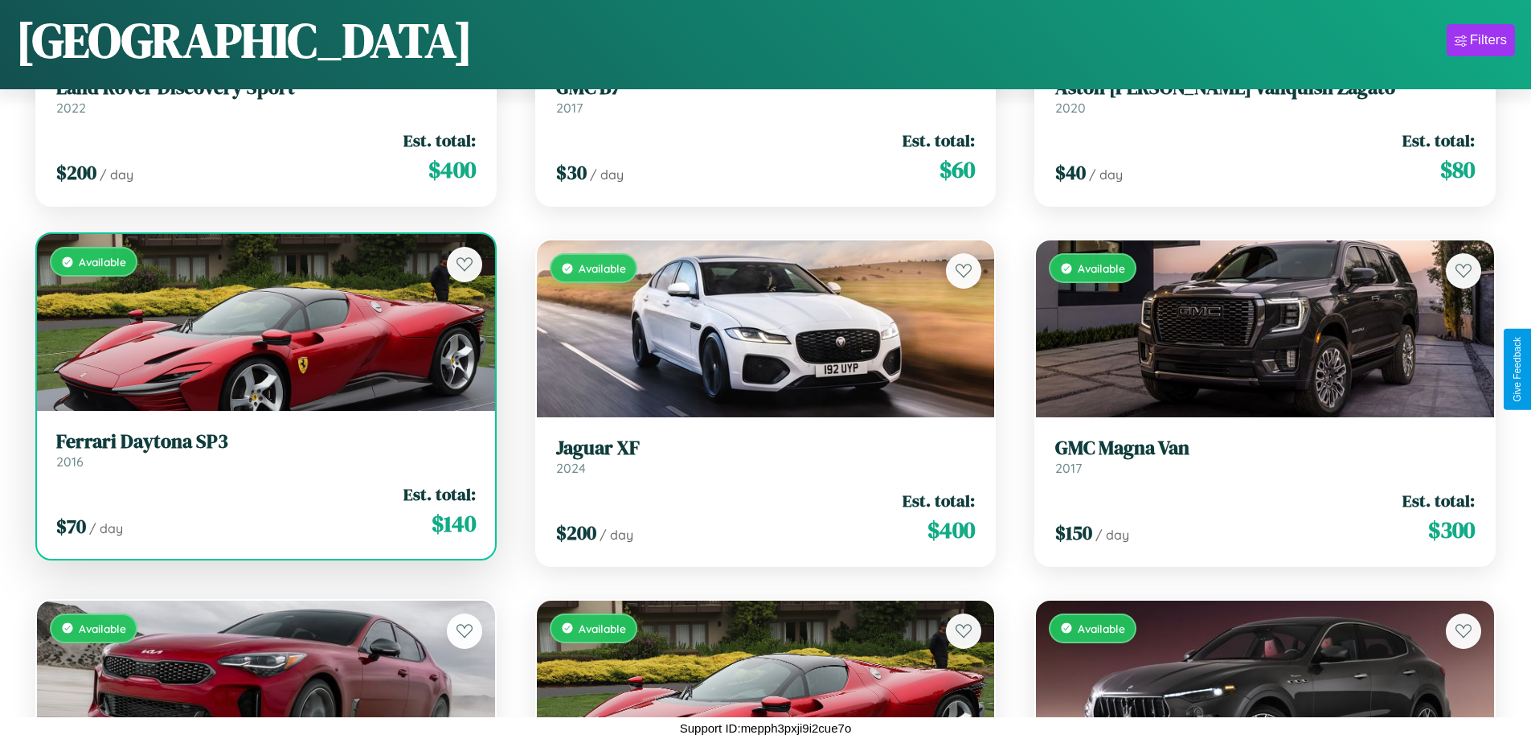
click at [264, 322] on div "Available" at bounding box center [266, 322] width 458 height 177
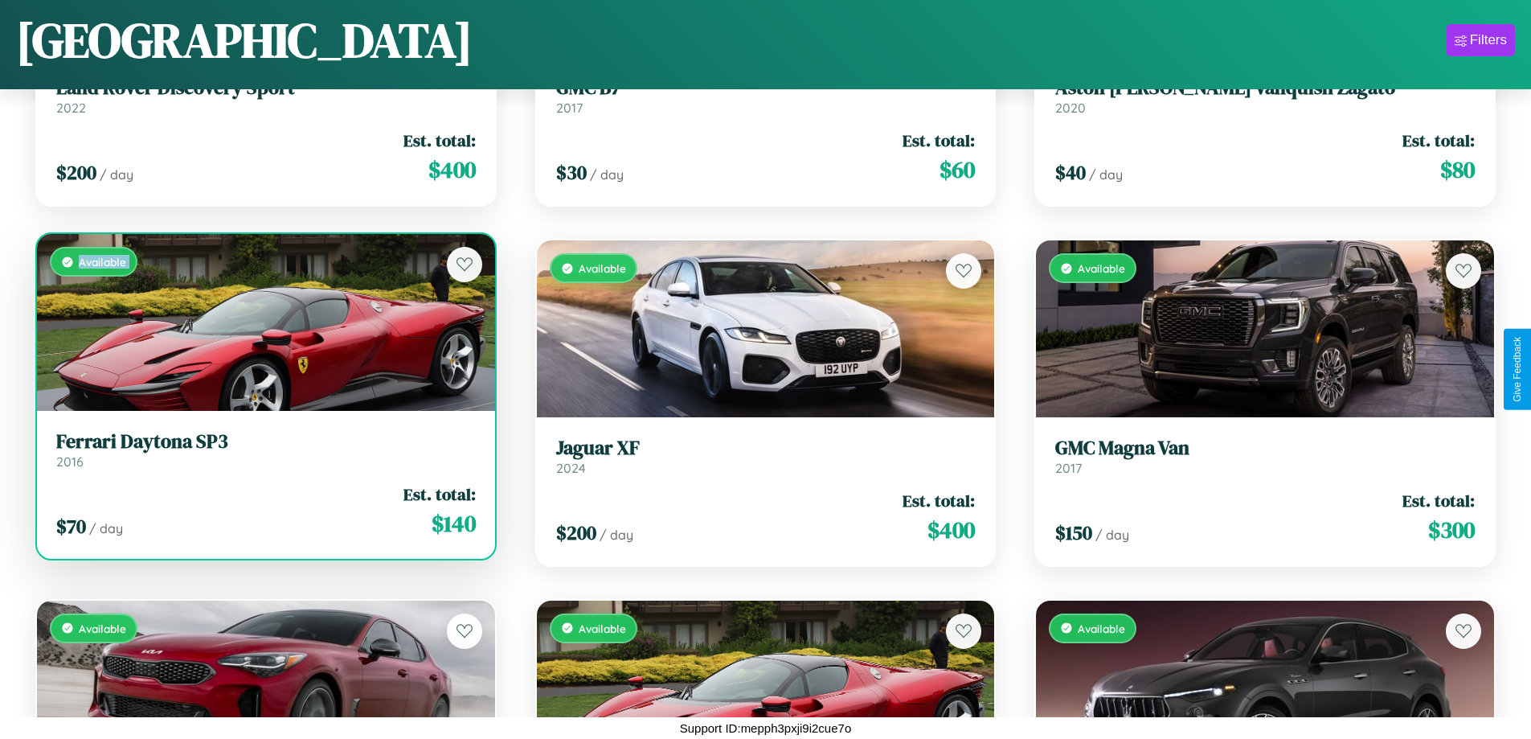
click at [264, 322] on div "Available" at bounding box center [266, 322] width 458 height 177
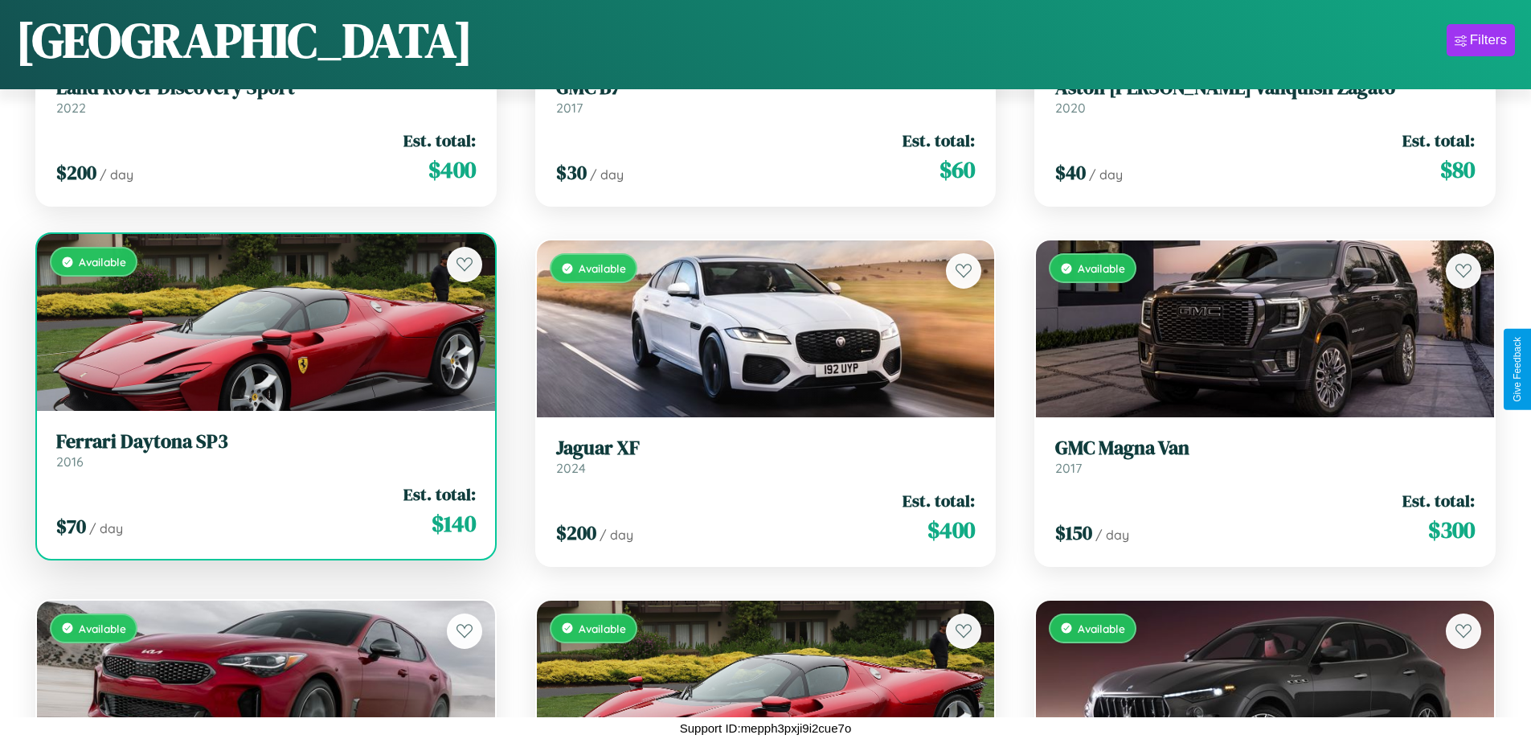
click at [264, 322] on div "Available" at bounding box center [266, 322] width 458 height 177
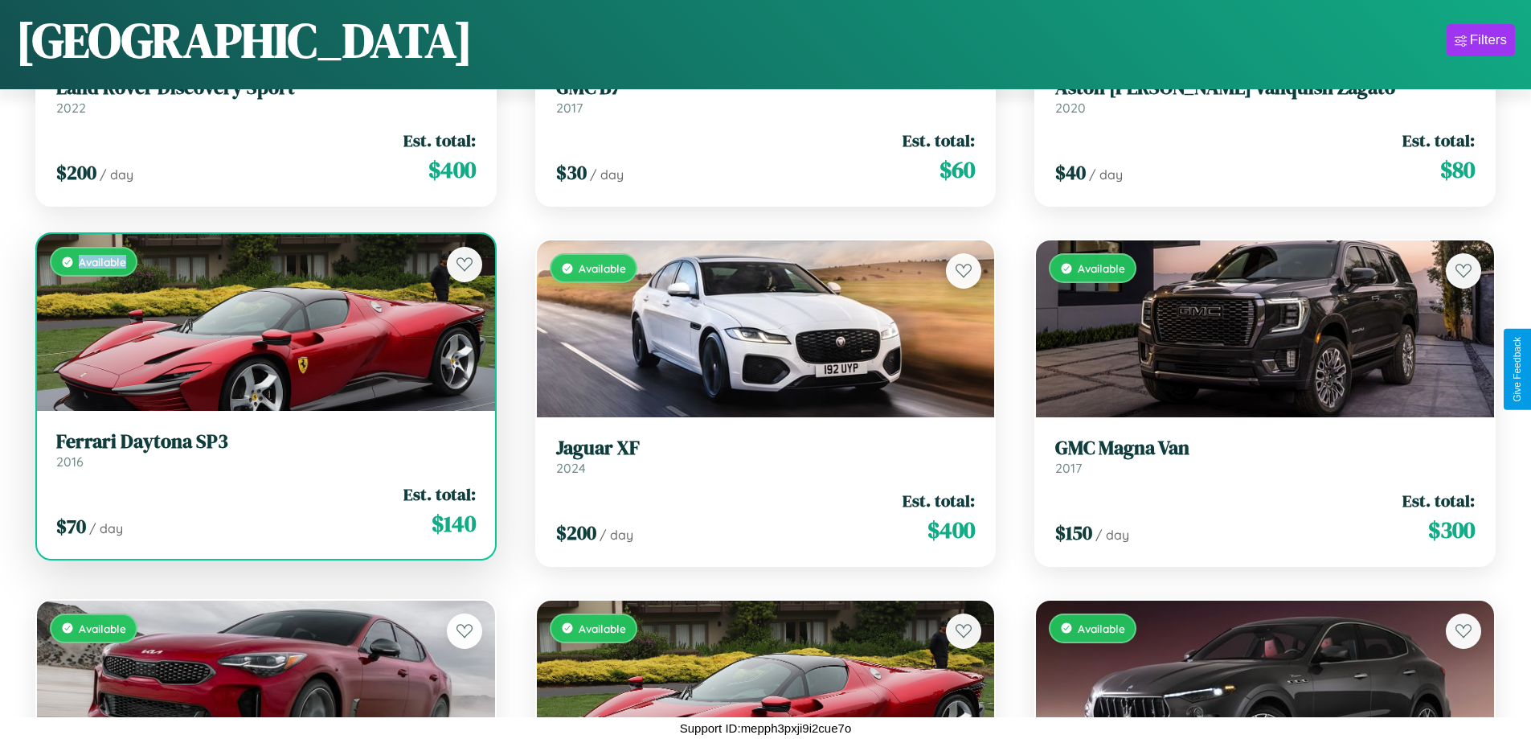
click at [264, 322] on div "Available" at bounding box center [266, 322] width 458 height 177
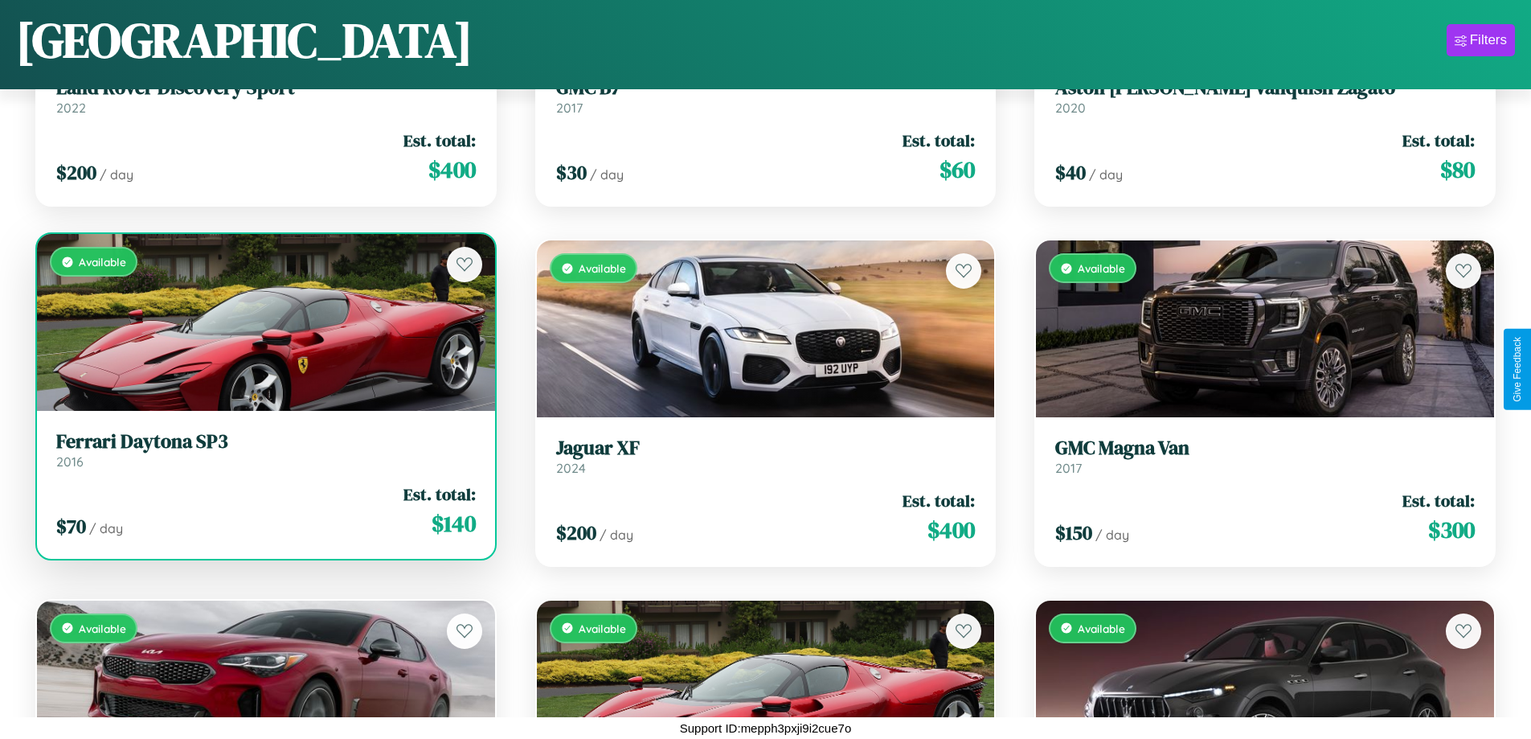
click at [264, 449] on h3 "Ferrari Daytona SP3" at bounding box center [266, 441] width 420 height 23
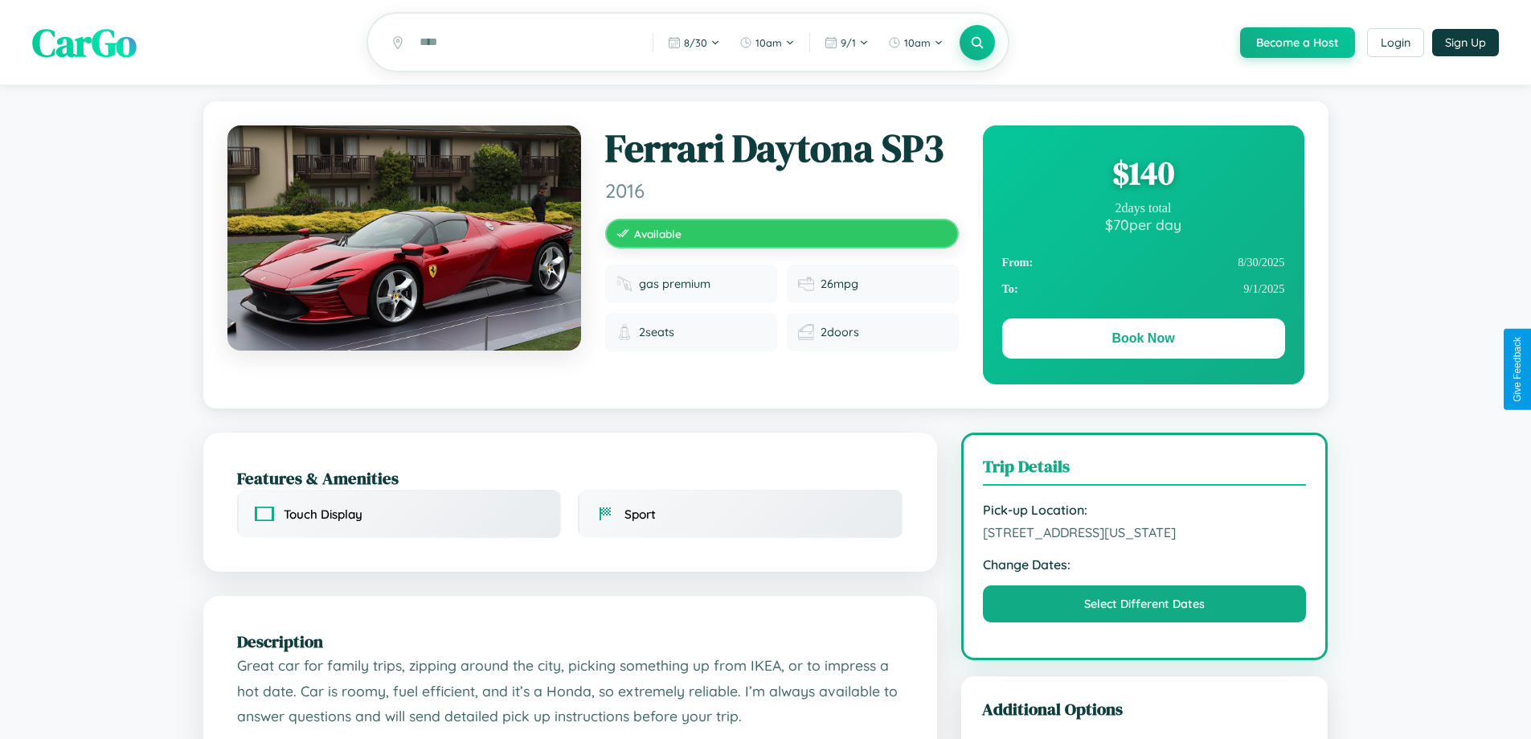
click at [1143, 175] on div "$ 140" at bounding box center [1143, 172] width 283 height 43
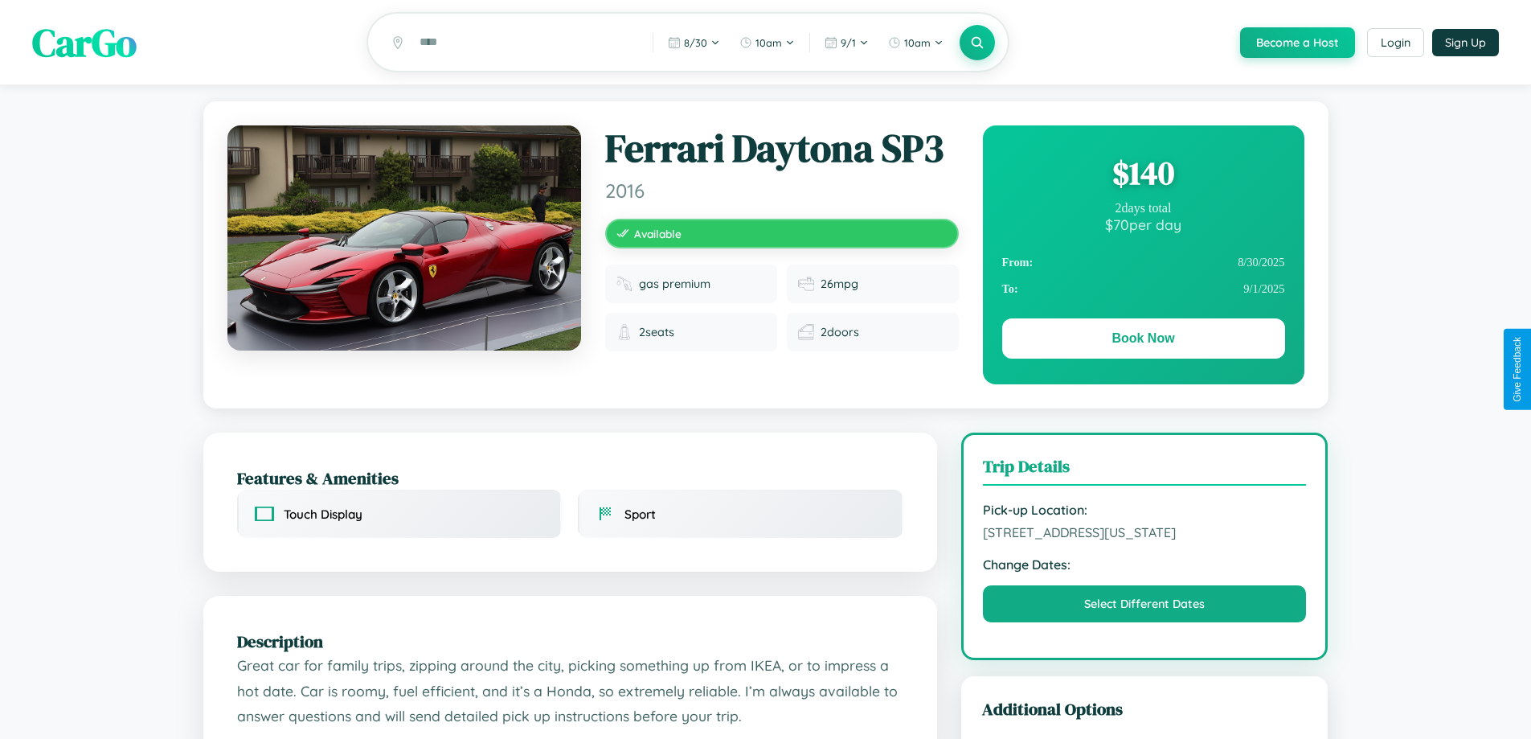
click at [1143, 175] on div "$ 140" at bounding box center [1143, 172] width 283 height 43
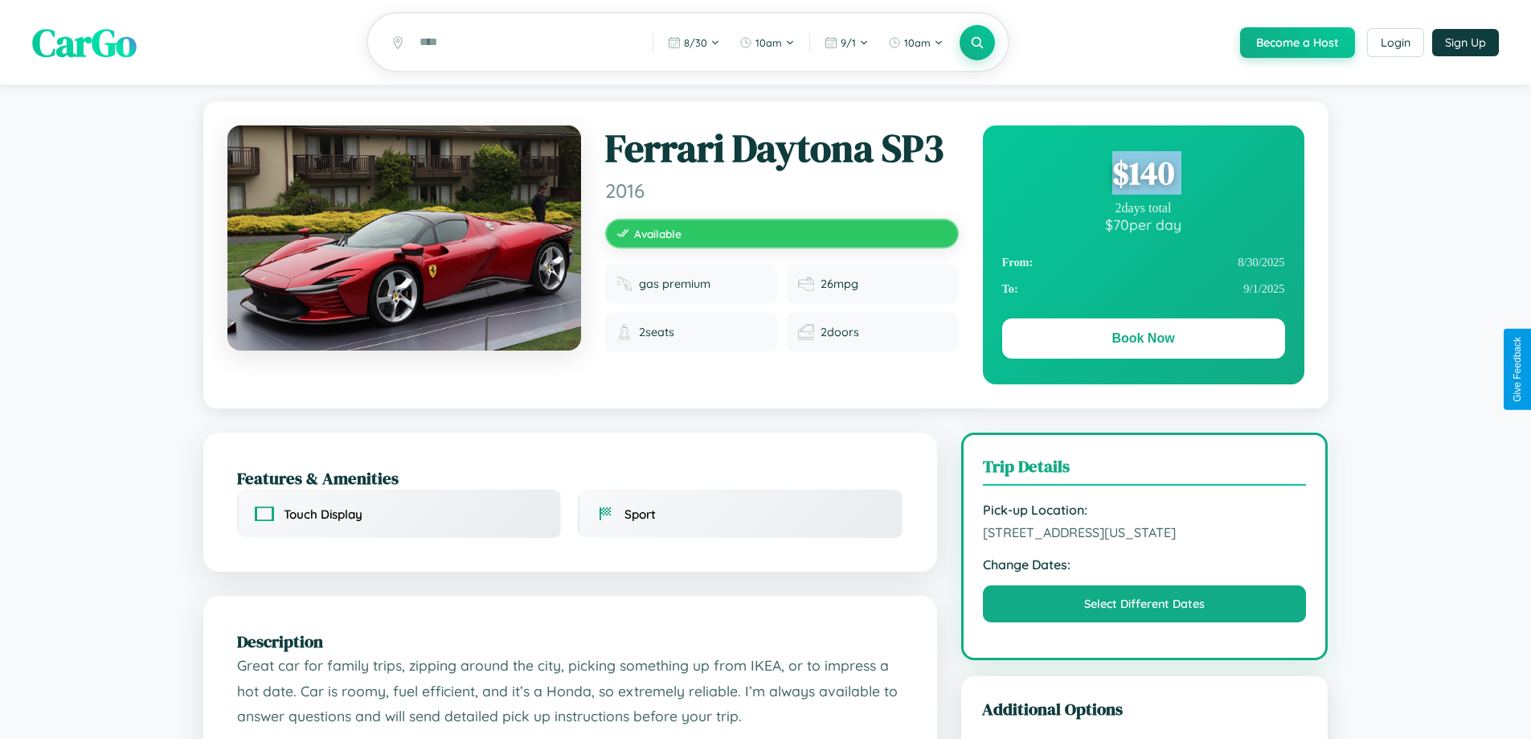
click at [1143, 175] on div "$ 140" at bounding box center [1143, 172] width 283 height 43
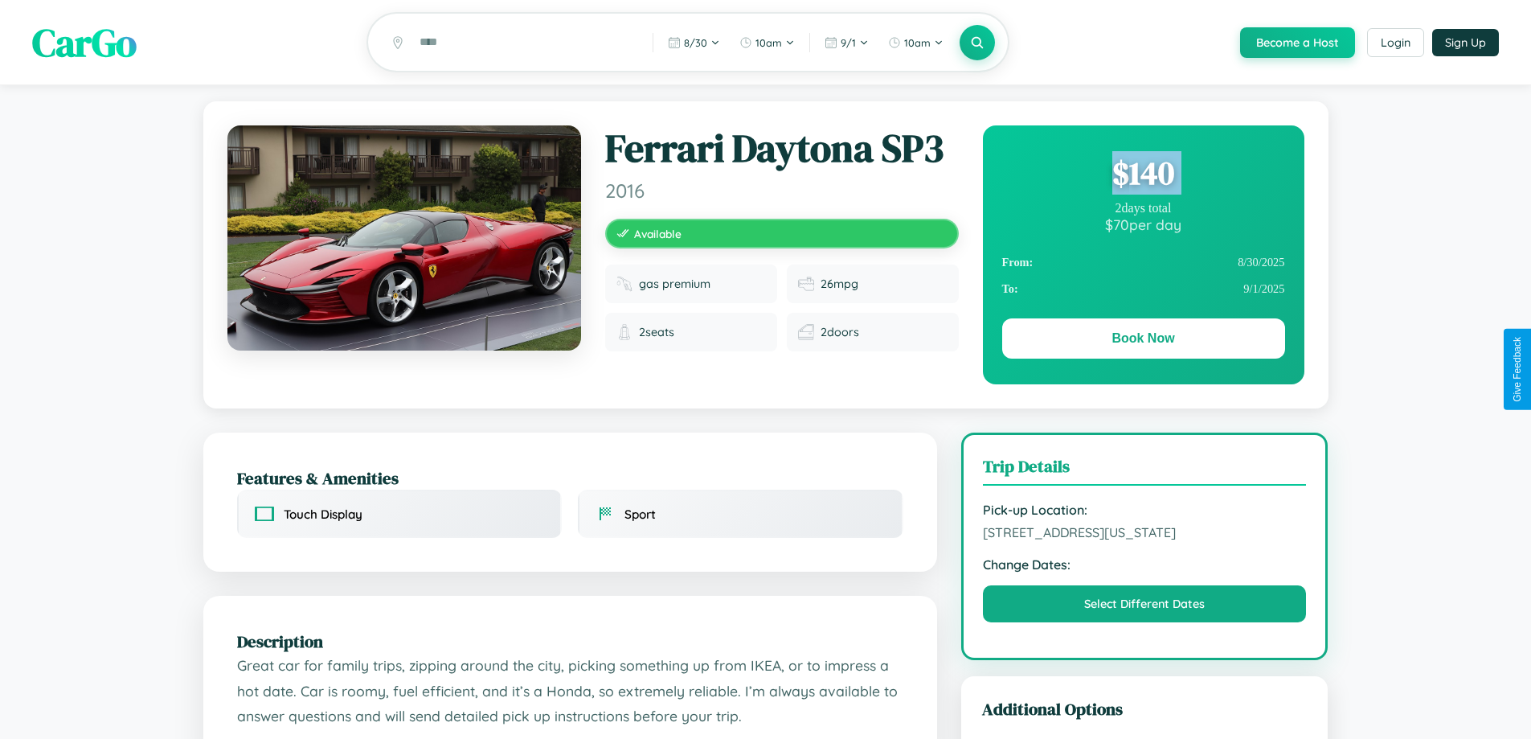
click at [1143, 175] on div "$ 140" at bounding box center [1143, 172] width 283 height 43
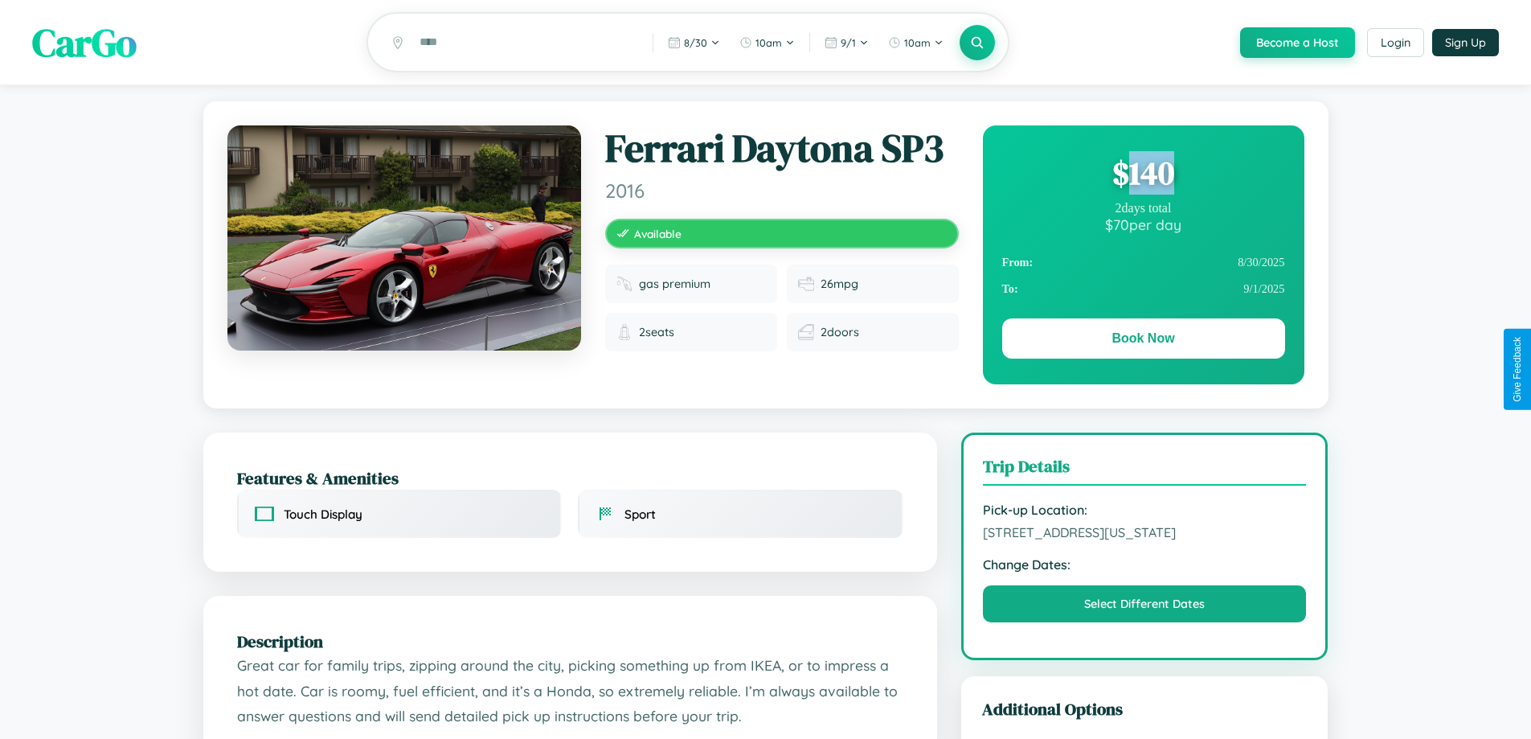
click at [1143, 175] on div "$ 140" at bounding box center [1143, 172] width 283 height 43
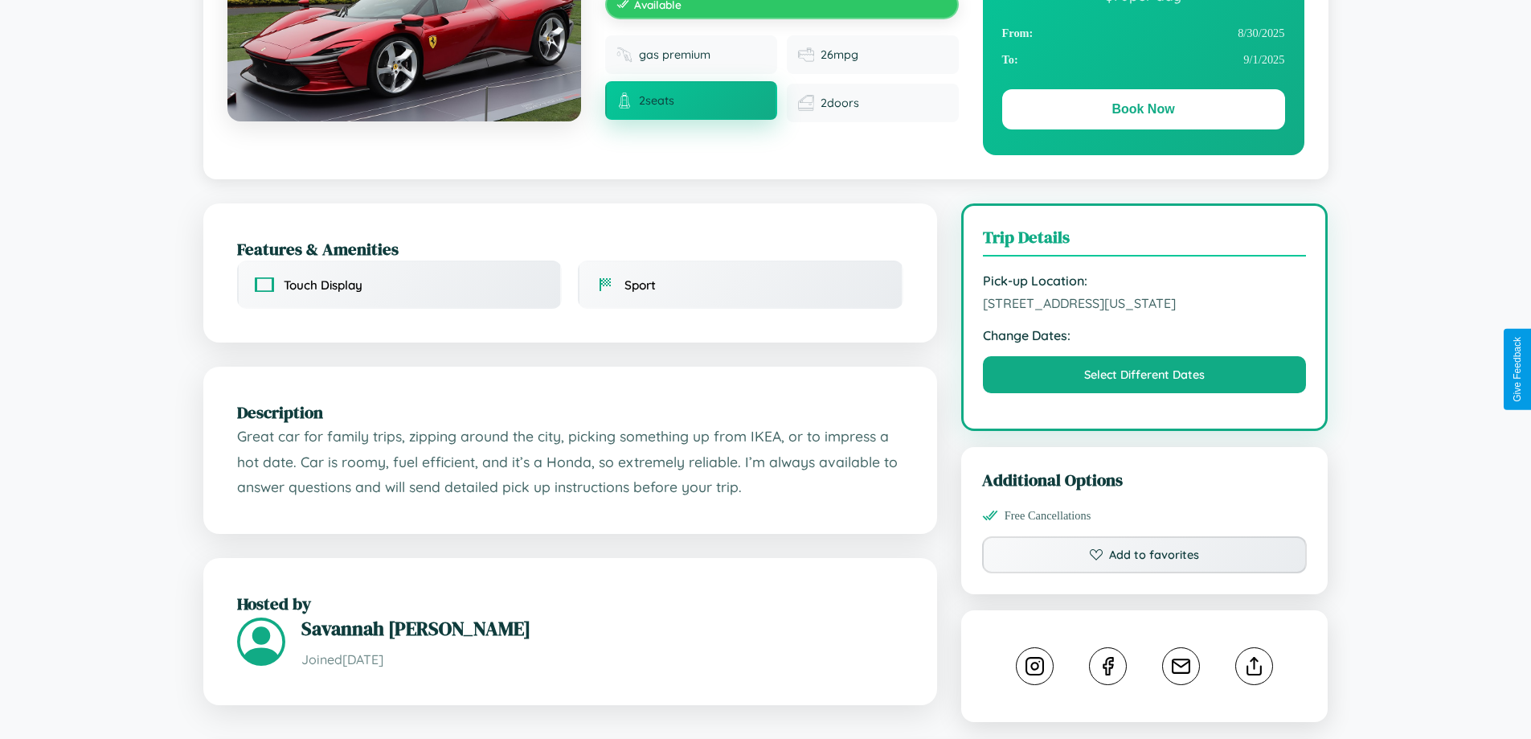
scroll to position [433, 0]
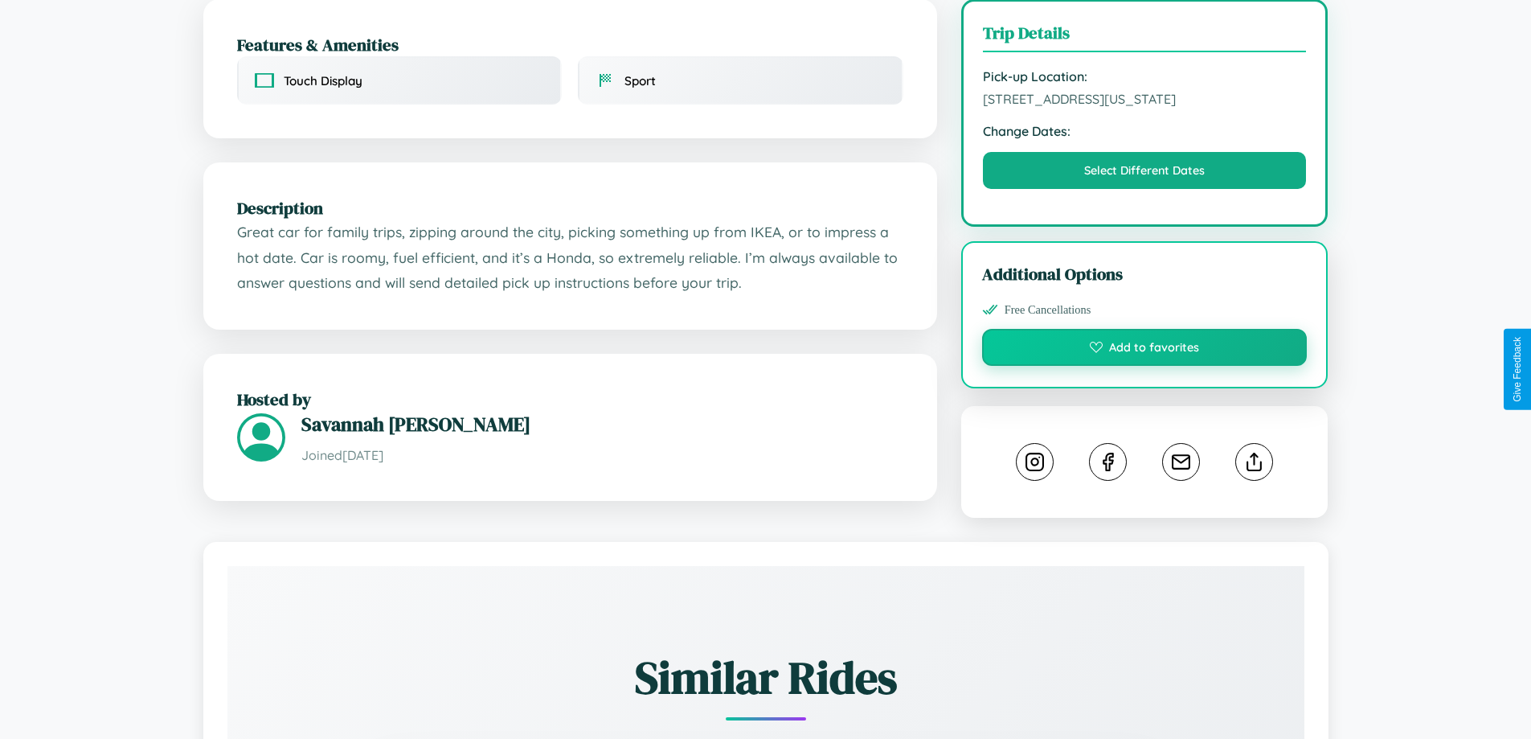
click at [1145, 366] on button "Add to favorites" at bounding box center [1145, 347] width 326 height 37
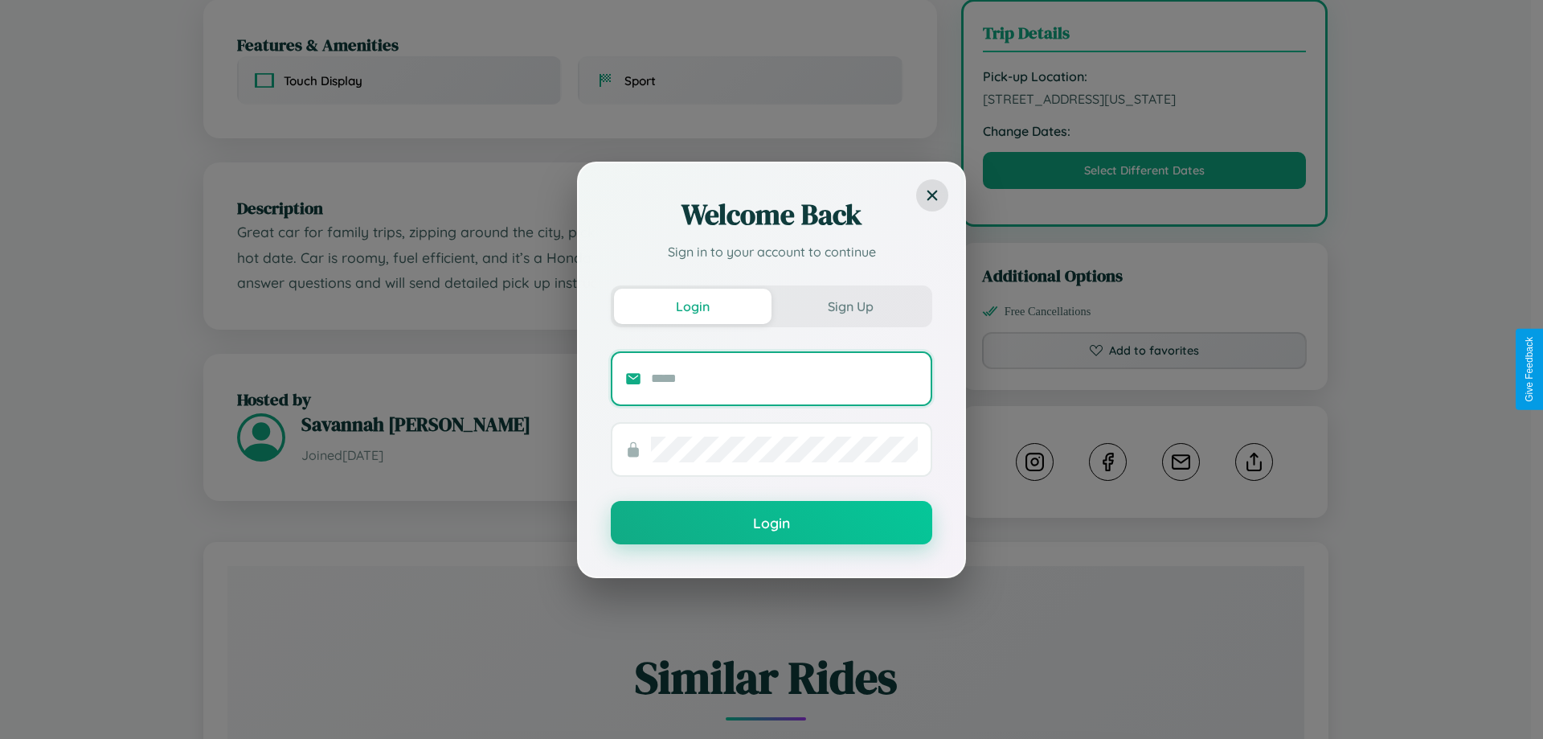
click at [785, 378] on input "text" at bounding box center [784, 379] width 267 height 26
type input "**********"
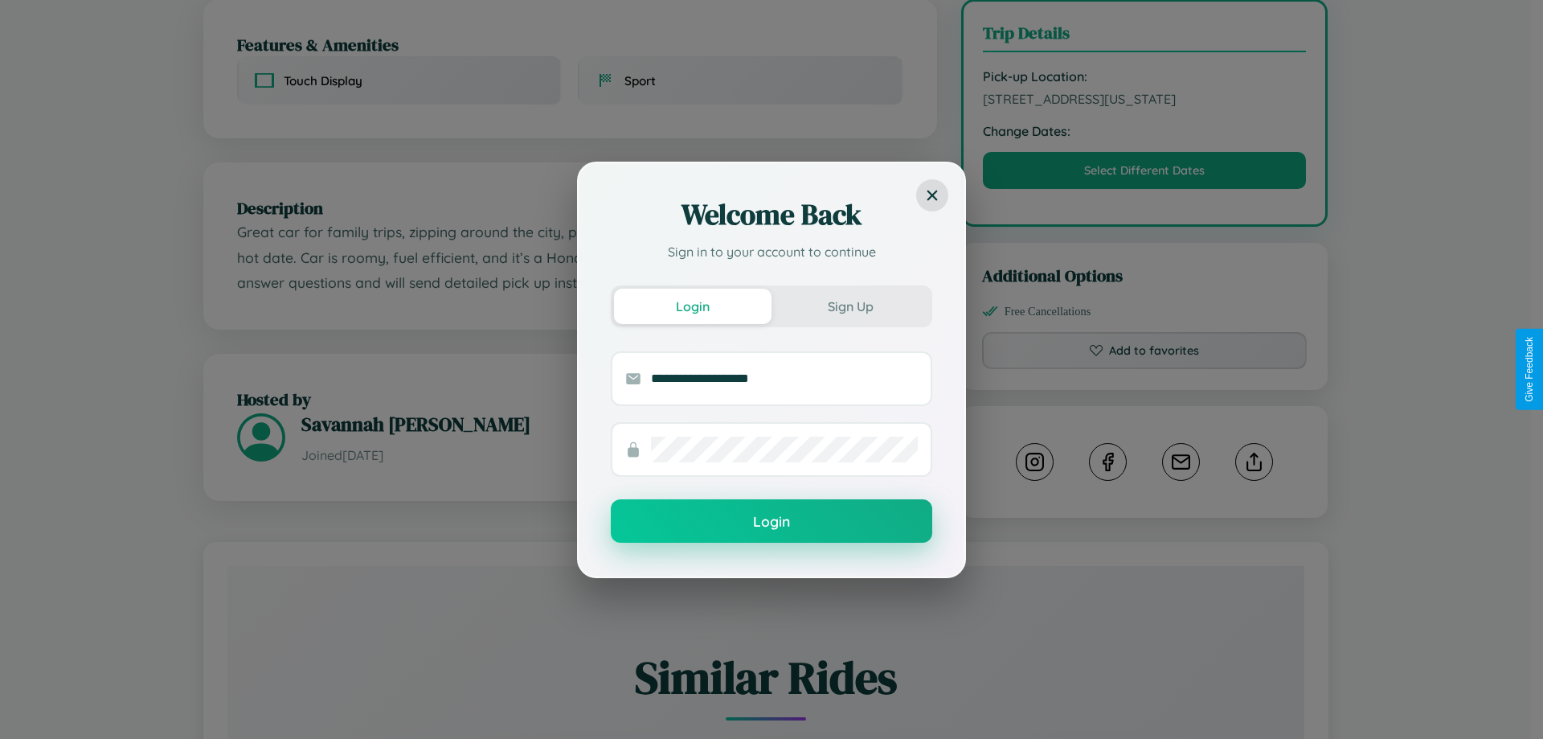
click at [772, 521] on button "Login" at bounding box center [772, 520] width 322 height 43
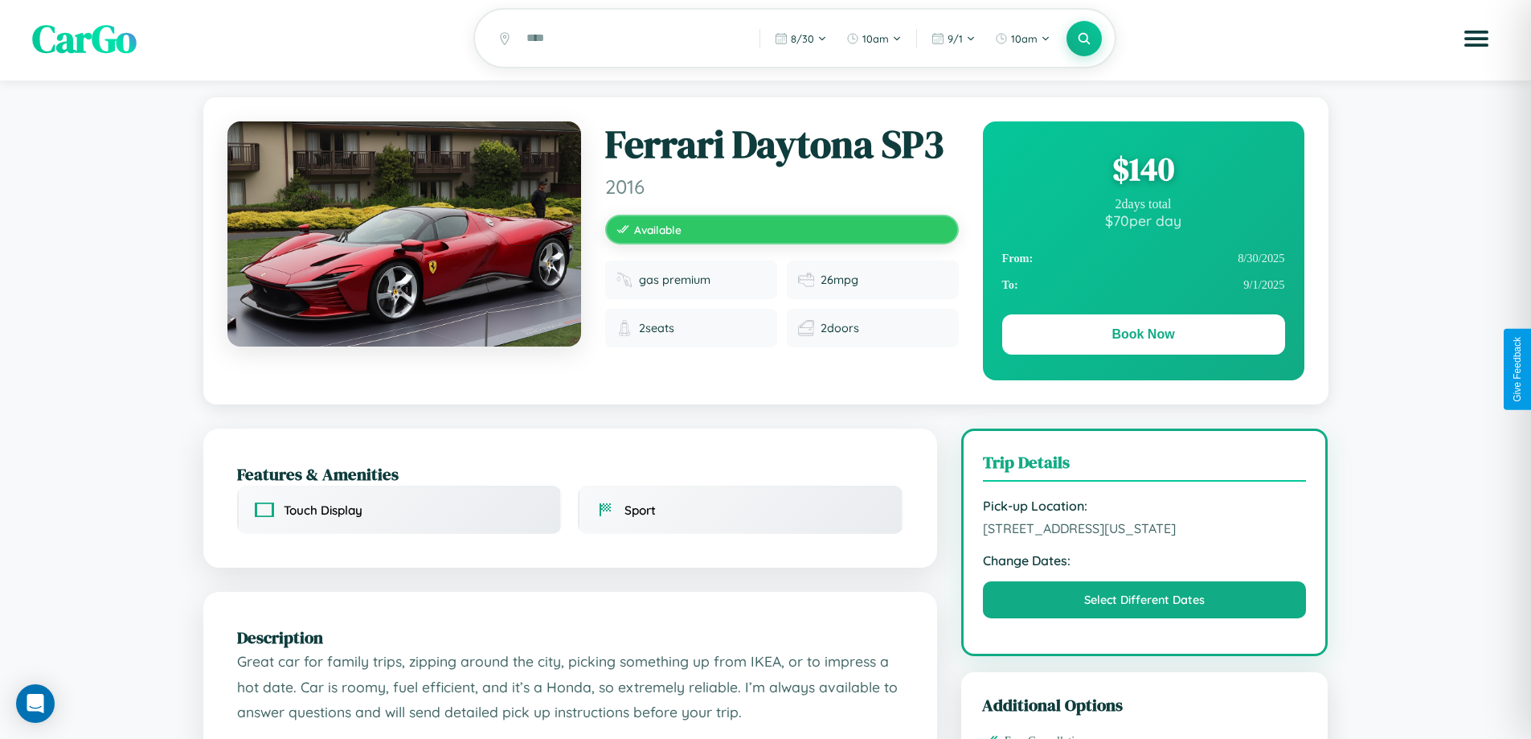
scroll to position [0, 0]
